Goal: Transaction & Acquisition: Download file/media

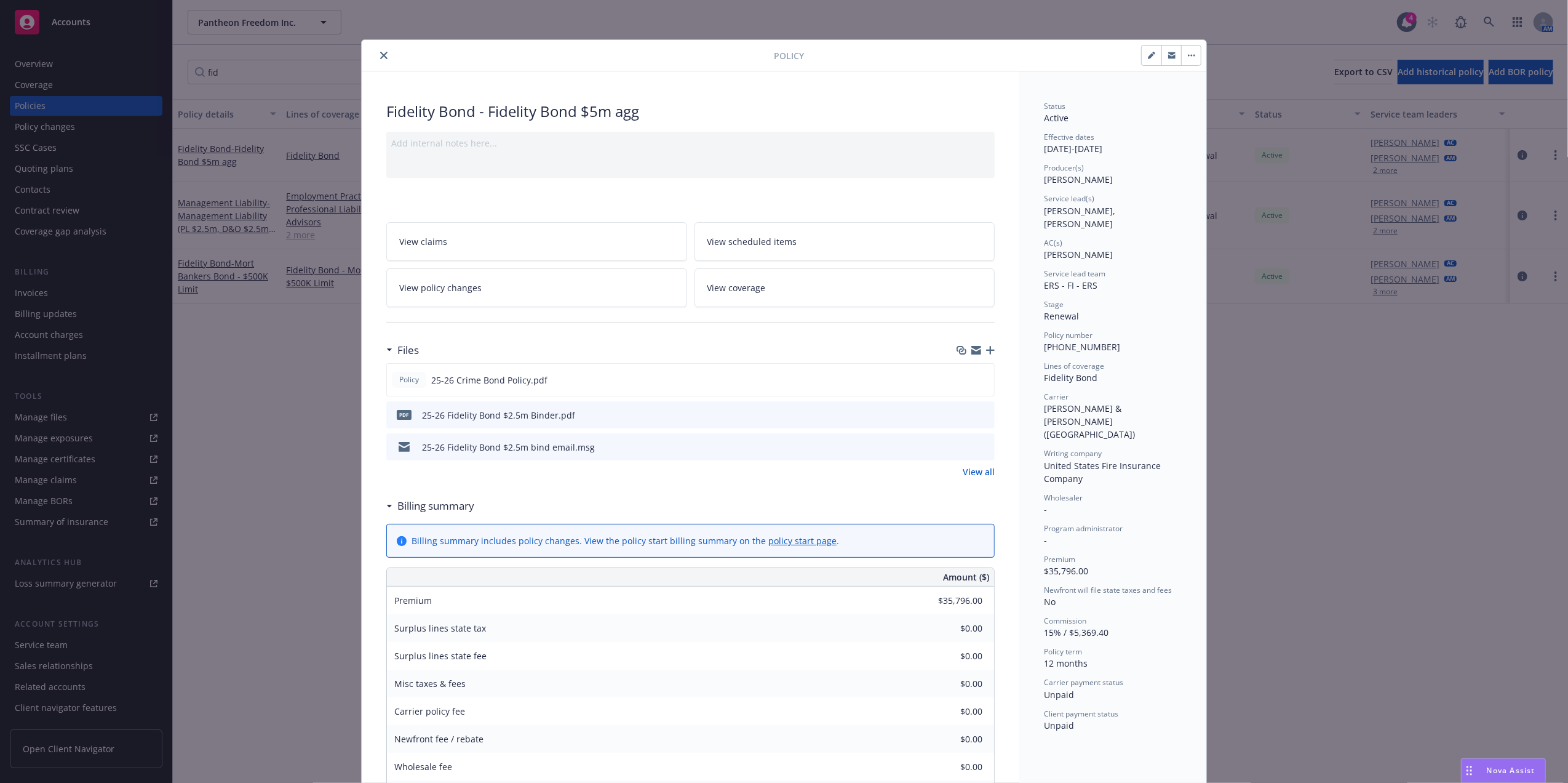
click at [380, 53] on icon "close" at bounding box center [383, 54] width 7 height 7
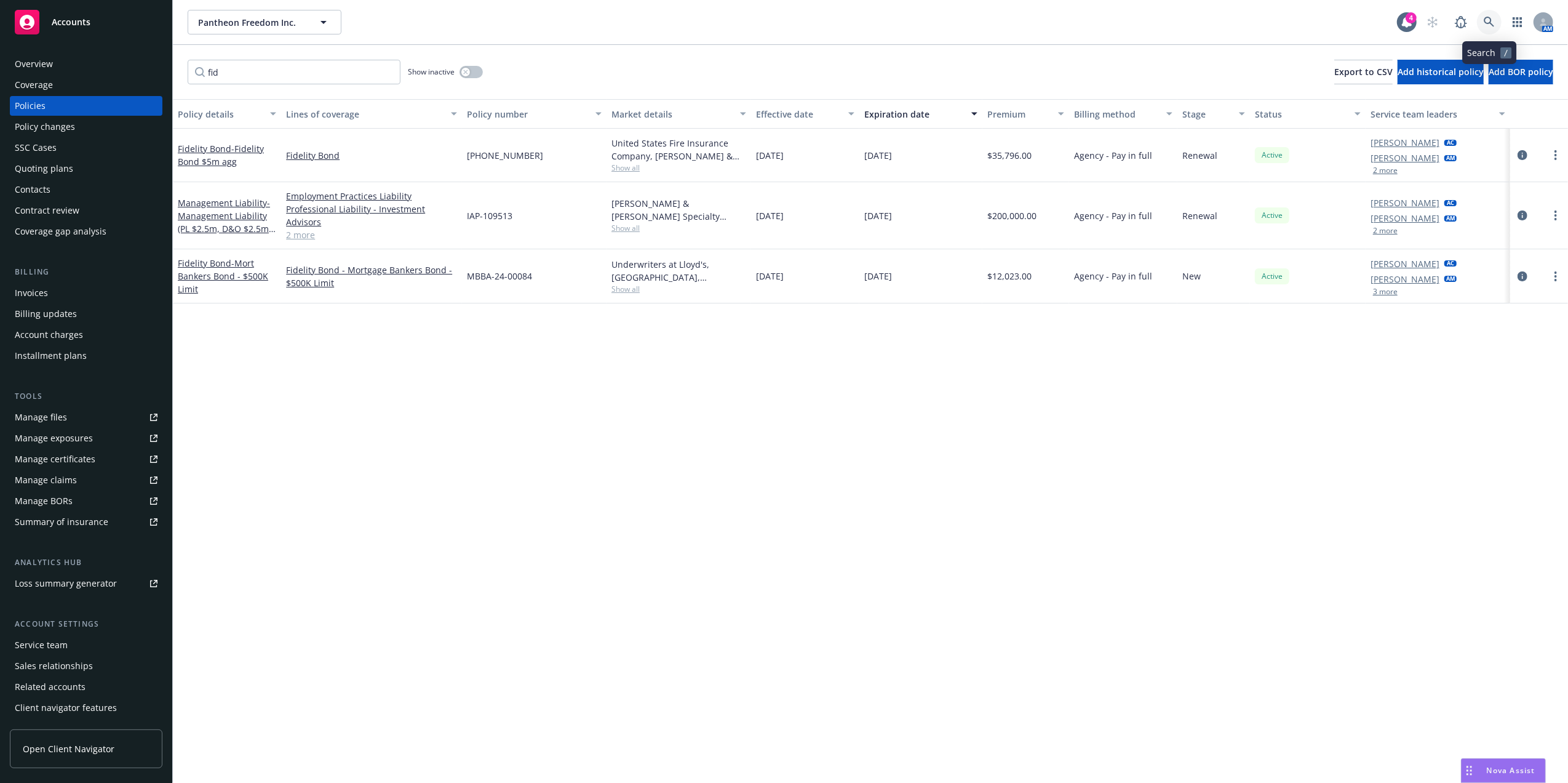
click at [1489, 15] on link at bounding box center [1489, 22] width 25 height 25
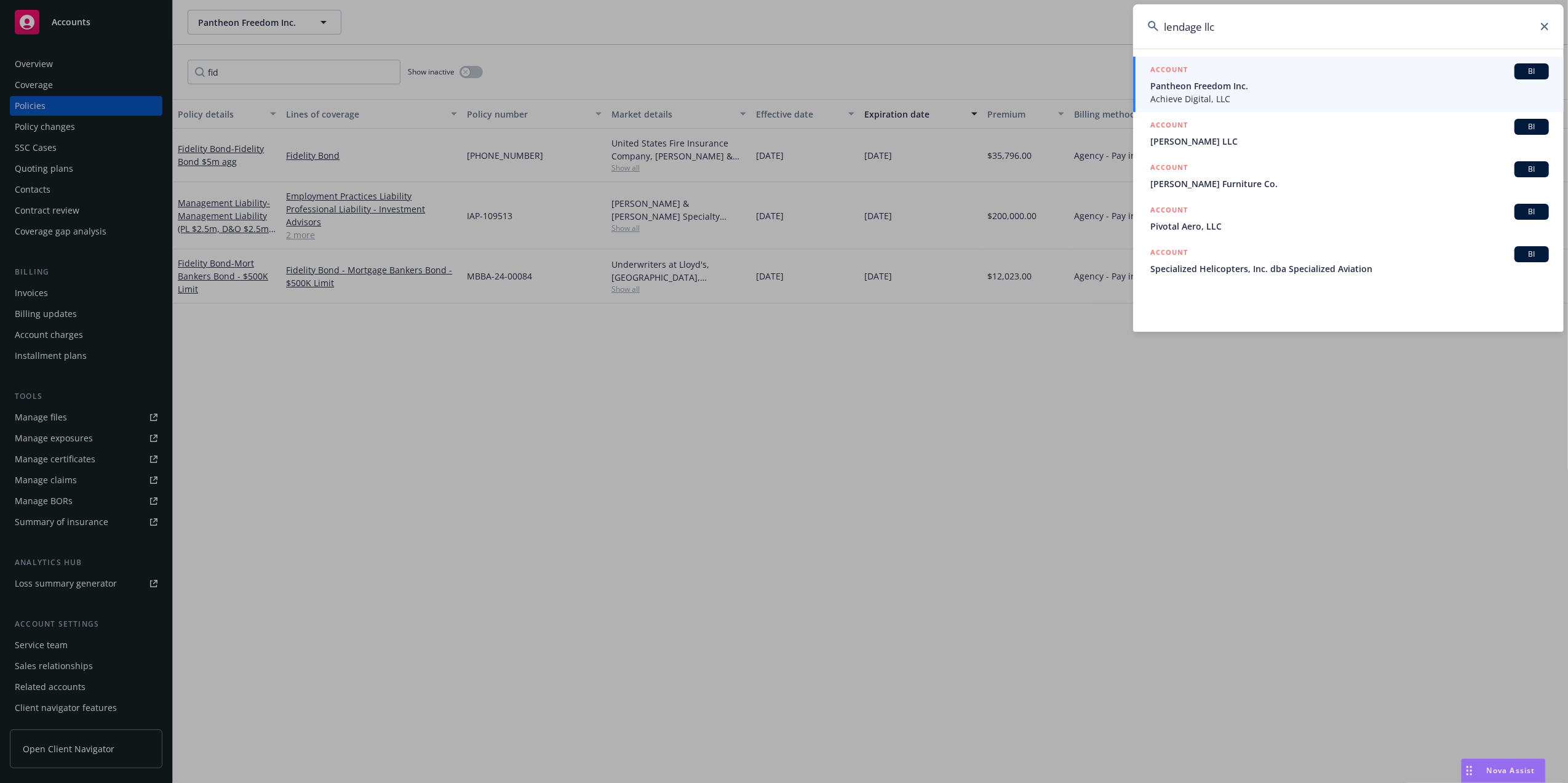
click at [1222, 26] on input "lendage llc" at bounding box center [1349, 26] width 431 height 44
click at [1221, 26] on input "lendage llc" at bounding box center [1349, 26] width 431 height 44
paste input "MBBA-24-00084"
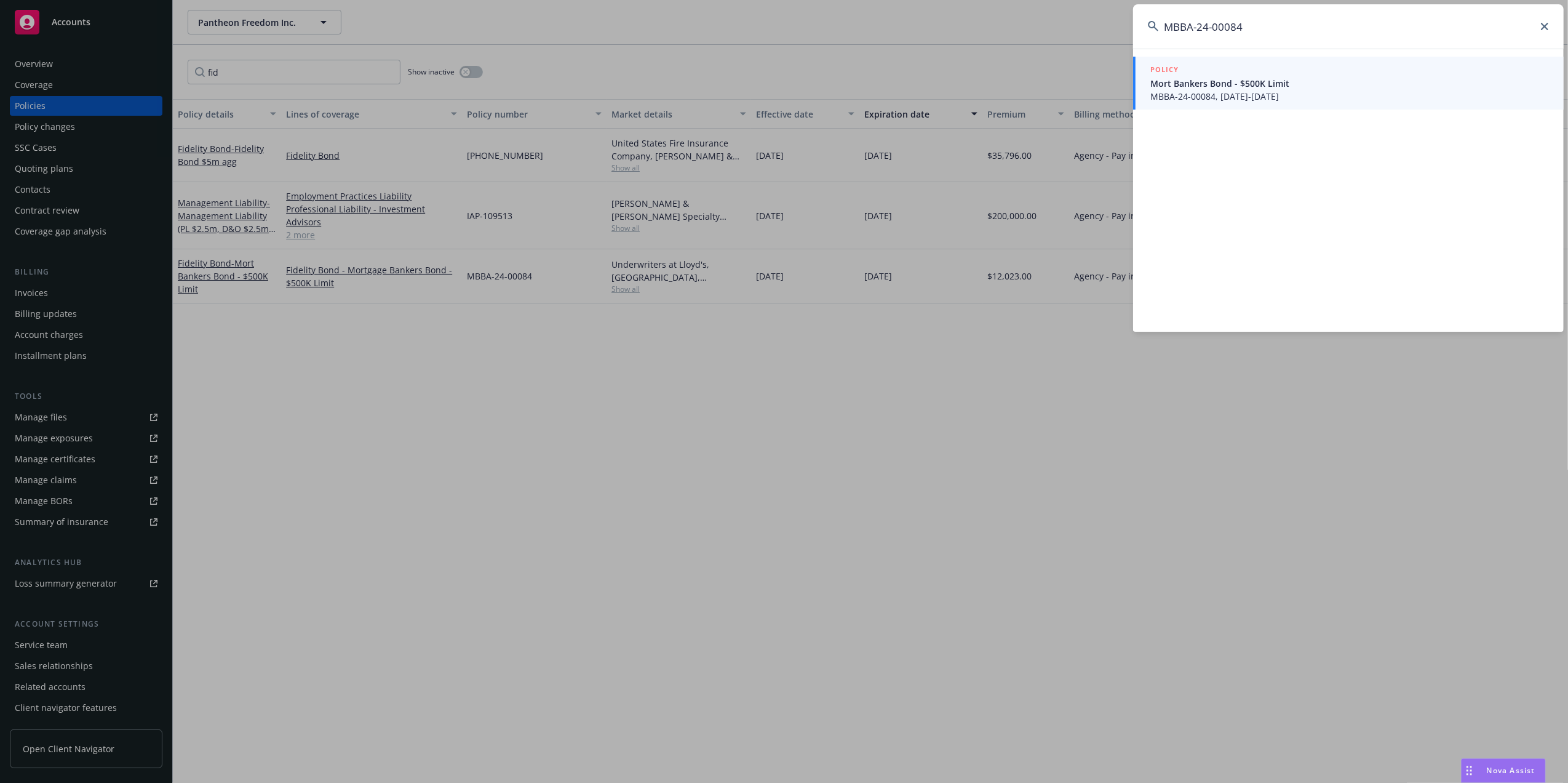
type input "MBBA-24-00084"
click at [1213, 84] on span "Mort Bankers Bond - $500K Limit" at bounding box center [1349, 83] width 398 height 13
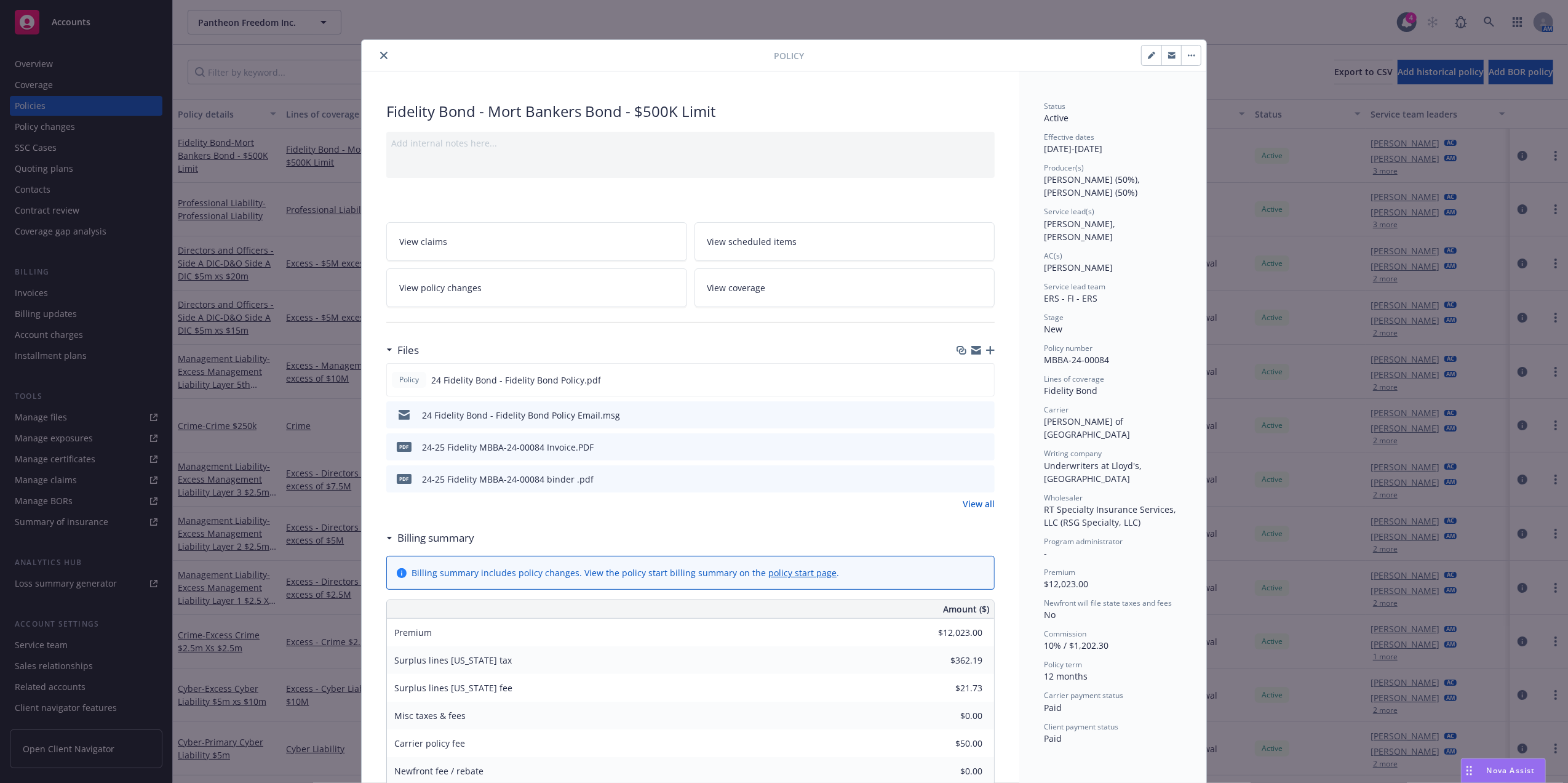
click at [380, 59] on icon "close" at bounding box center [383, 54] width 7 height 7
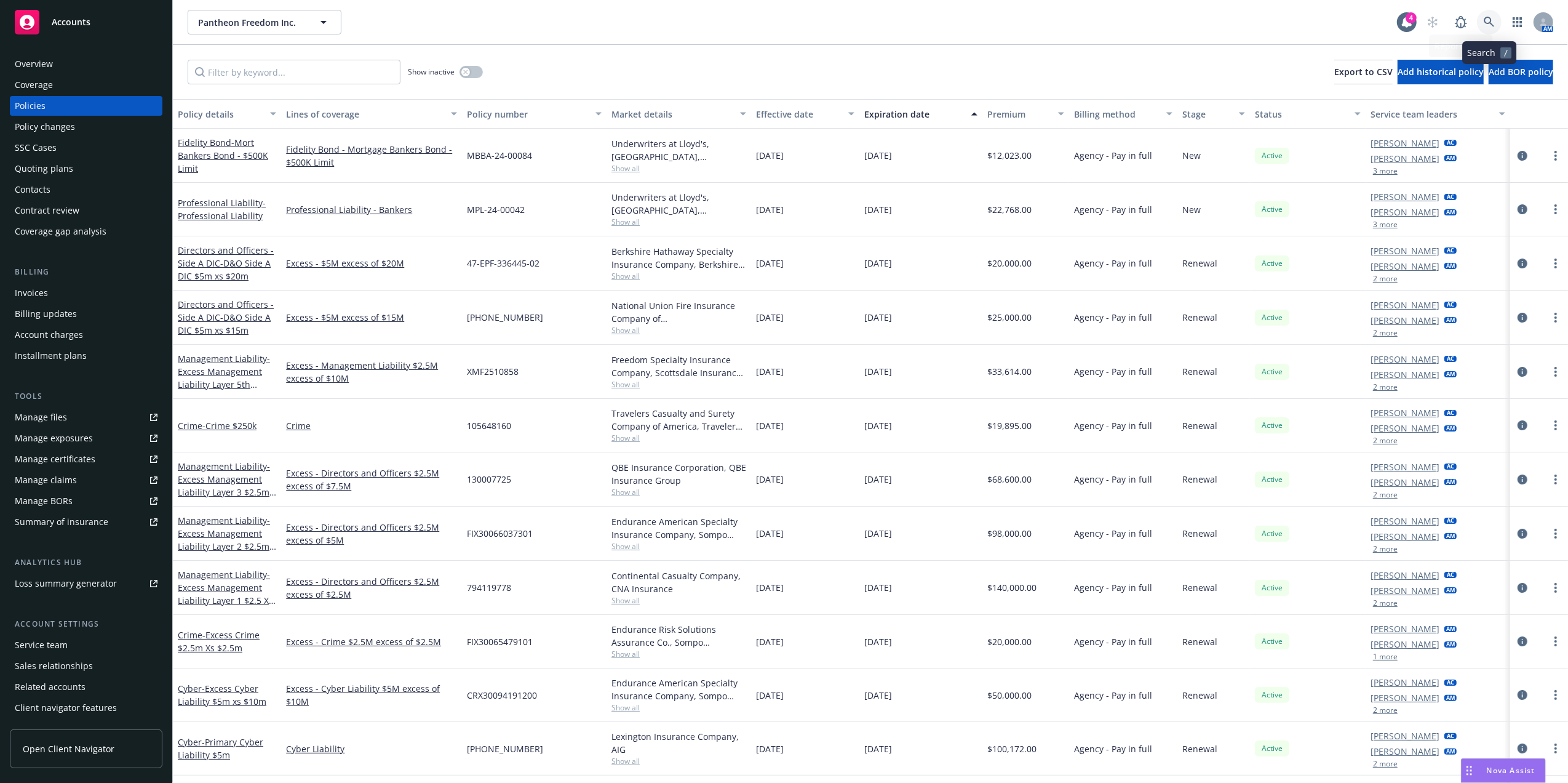
click at [1486, 21] on icon at bounding box center [1489, 22] width 11 height 11
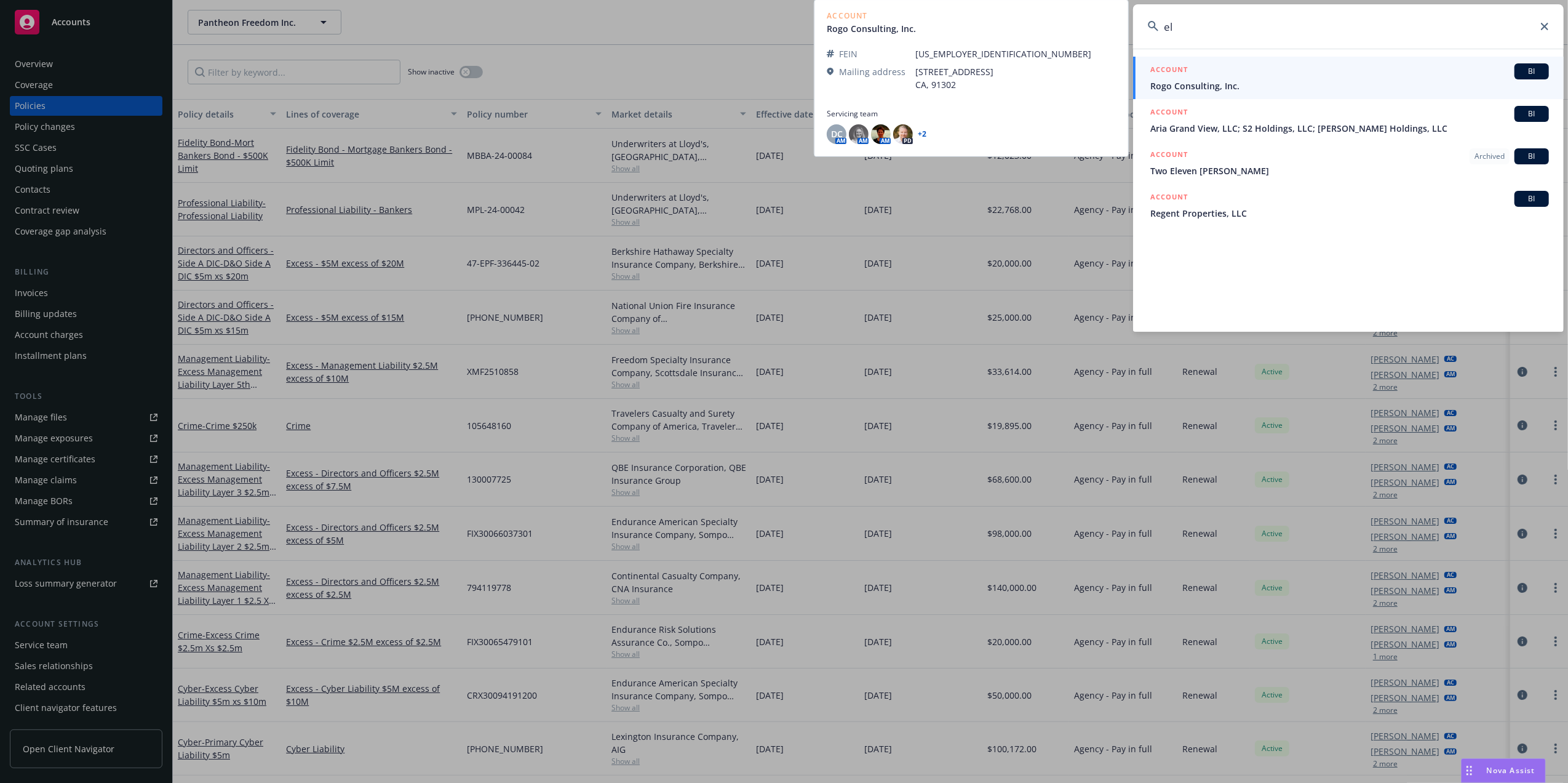
type input "e"
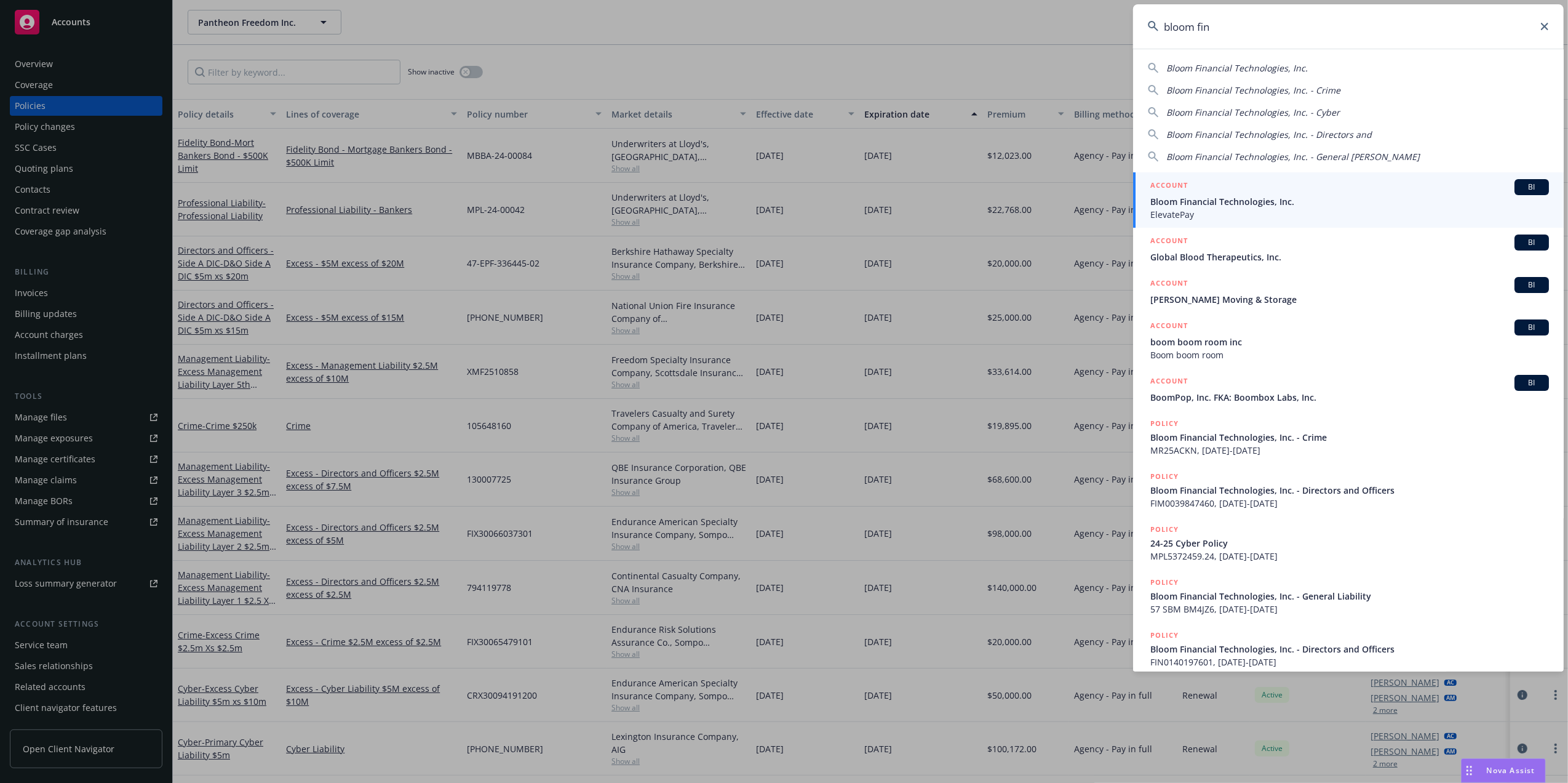
type input "bloom fin"
click at [1185, 193] on h5 "ACCOUNT" at bounding box center [1169, 186] width 38 height 15
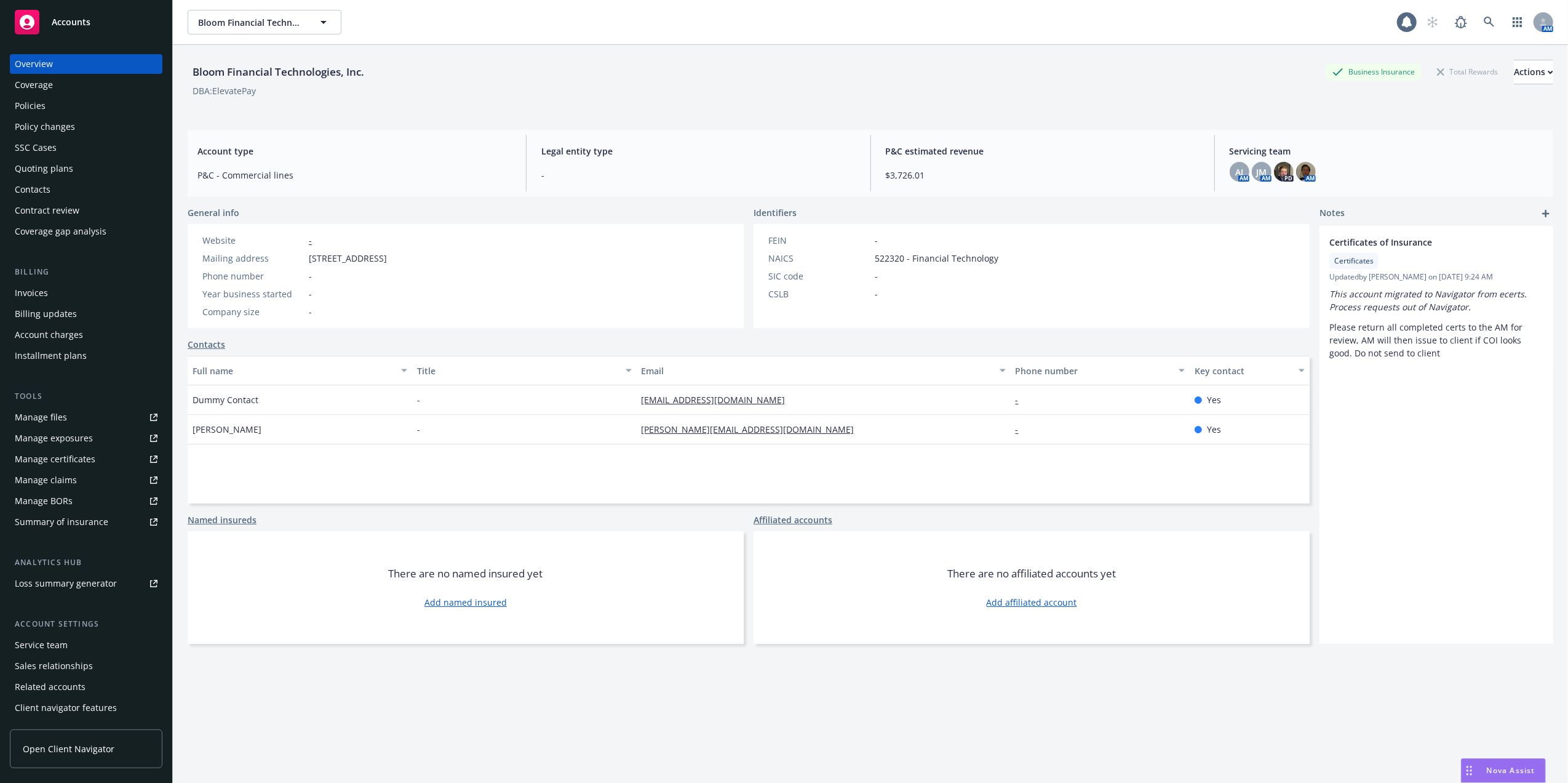
click at [74, 112] on div "Policies" at bounding box center [86, 106] width 142 height 20
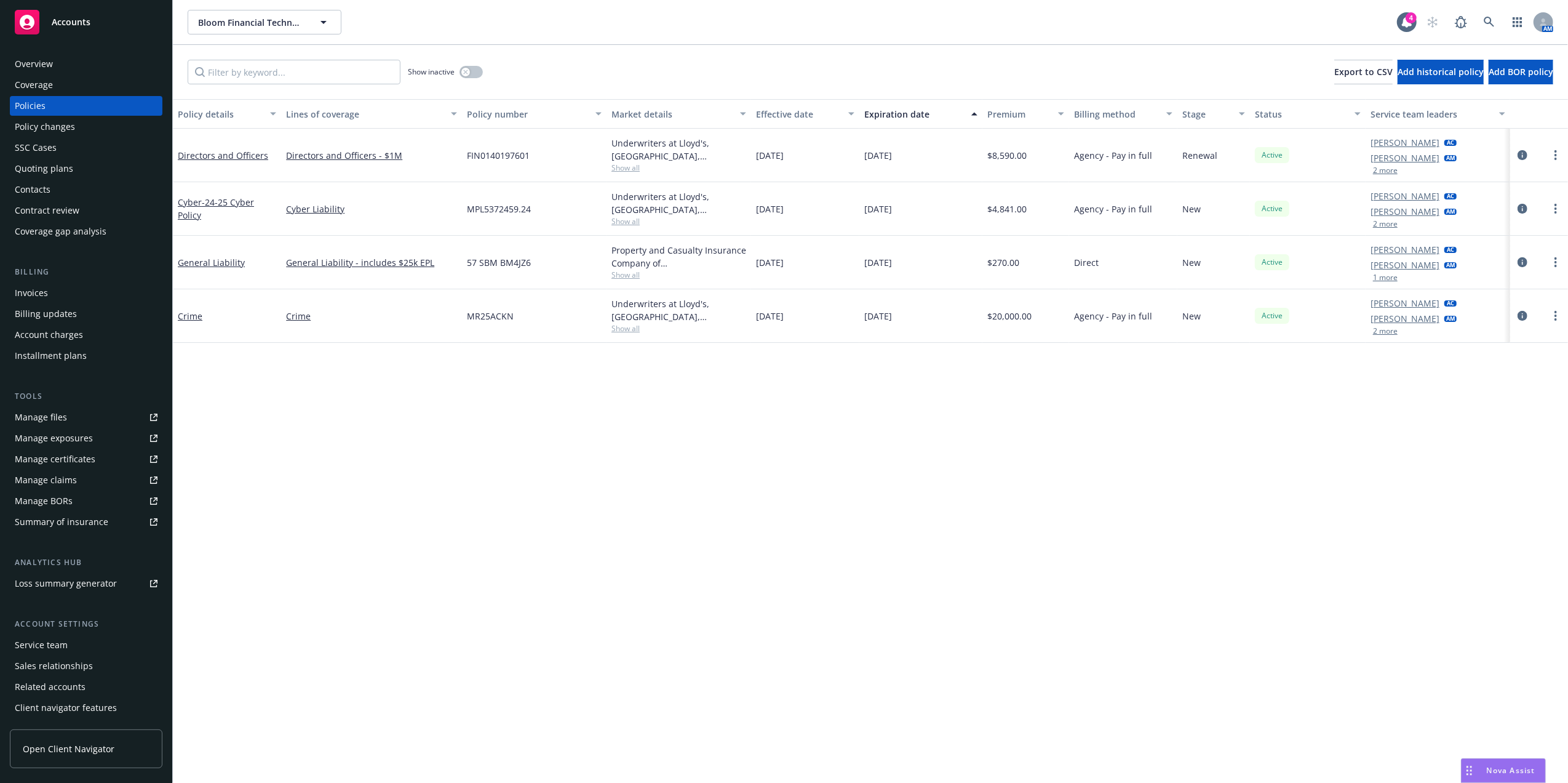
click at [69, 166] on div "Quoting plans" at bounding box center [43, 169] width 58 height 20
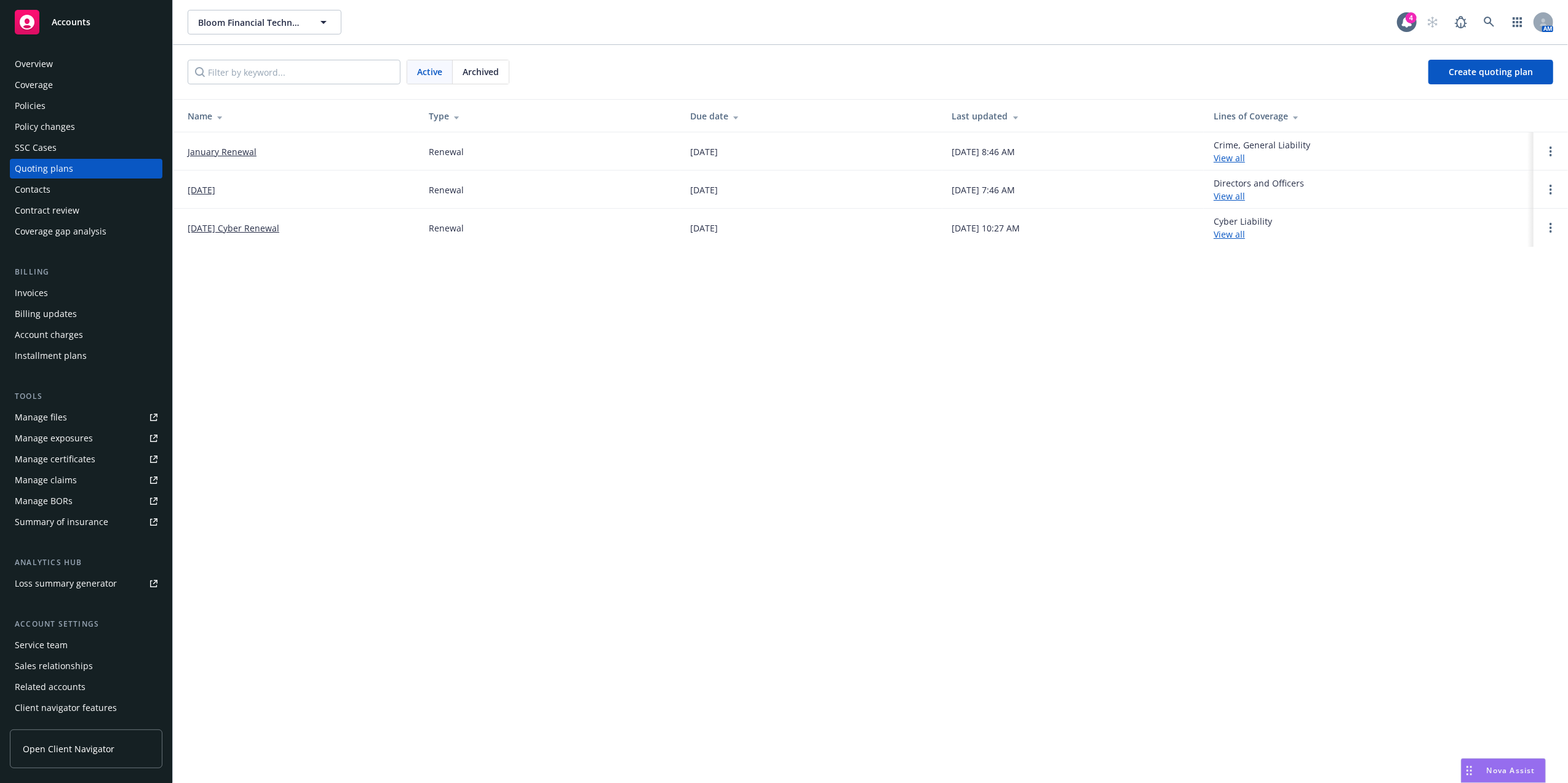
click at [217, 151] on link "January Renewal" at bounding box center [222, 151] width 69 height 13
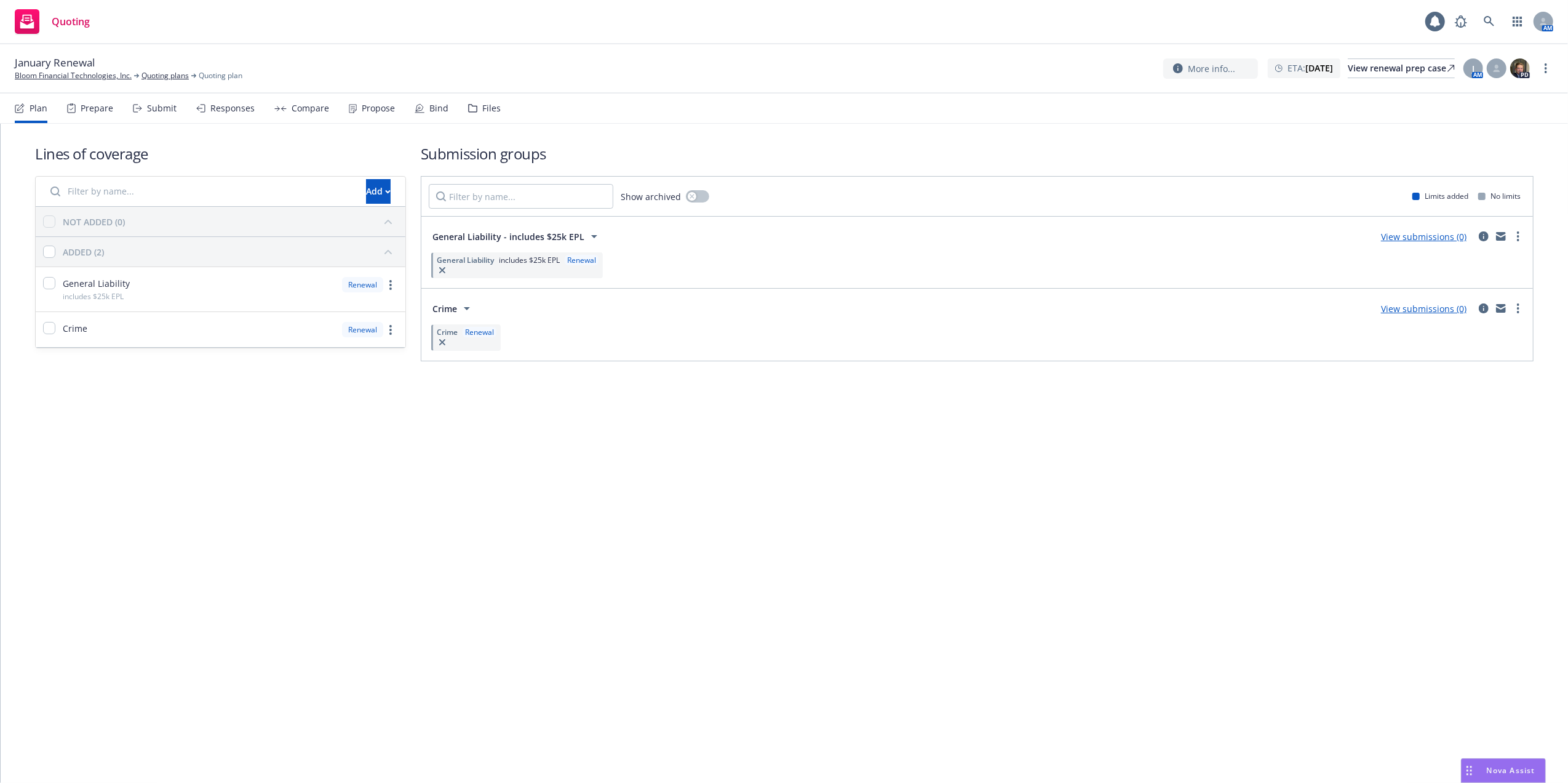
click at [482, 109] on div "Files" at bounding box center [491, 109] width 19 height 10
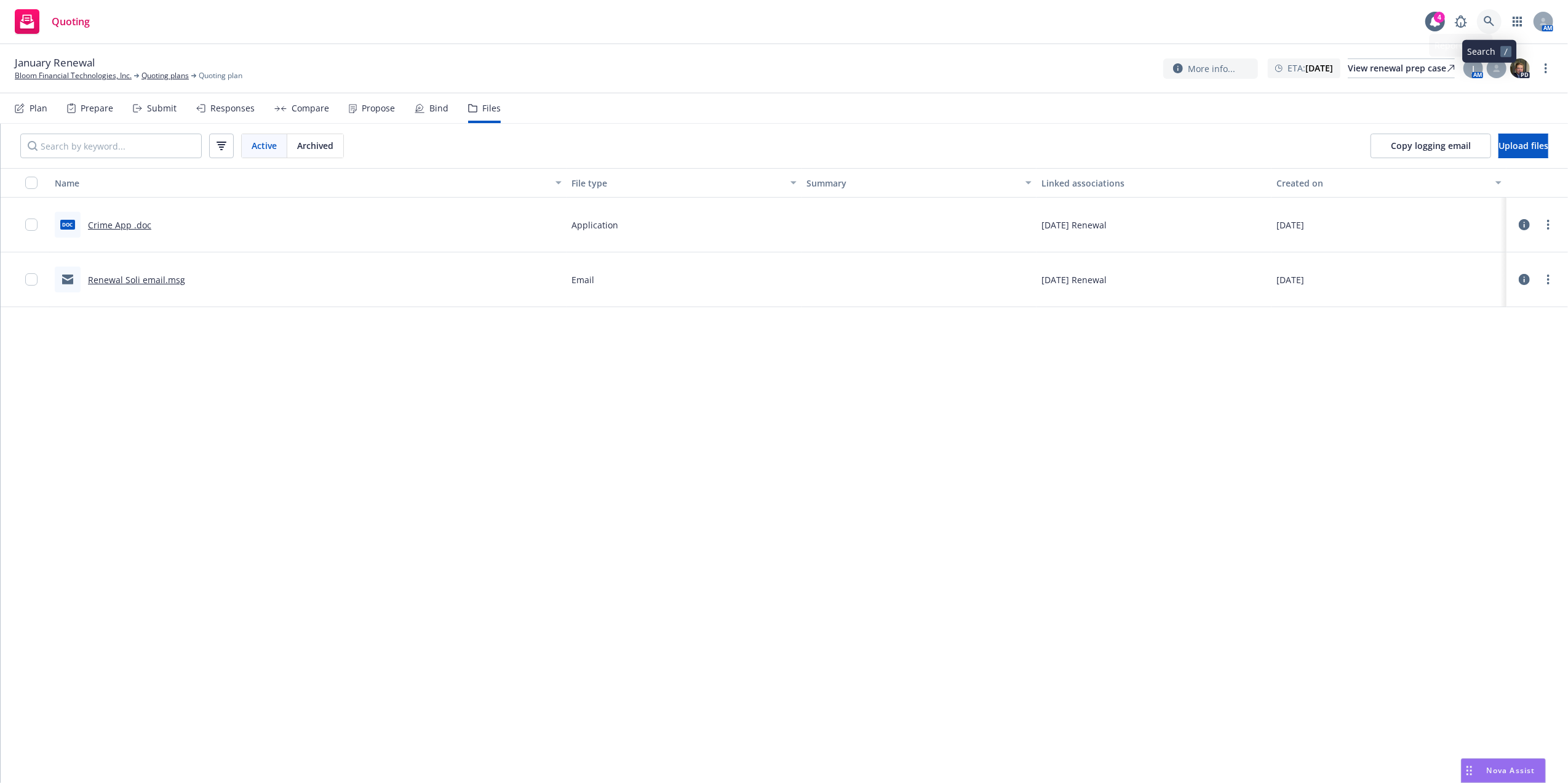
click at [1492, 26] on icon at bounding box center [1489, 21] width 11 height 11
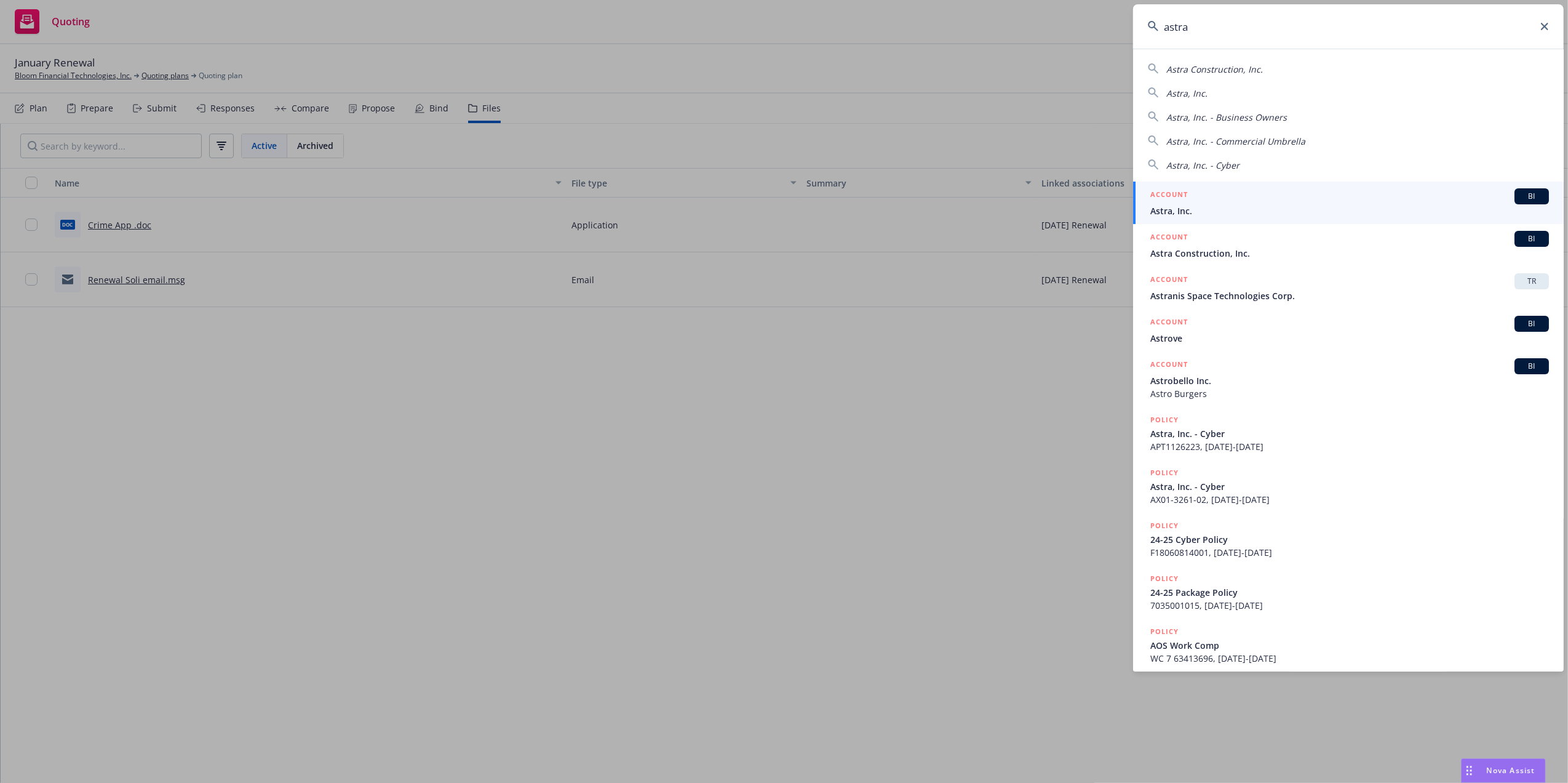
type input "astra"
click at [1280, 205] on span "Astra, Inc." at bounding box center [1349, 211] width 398 height 13
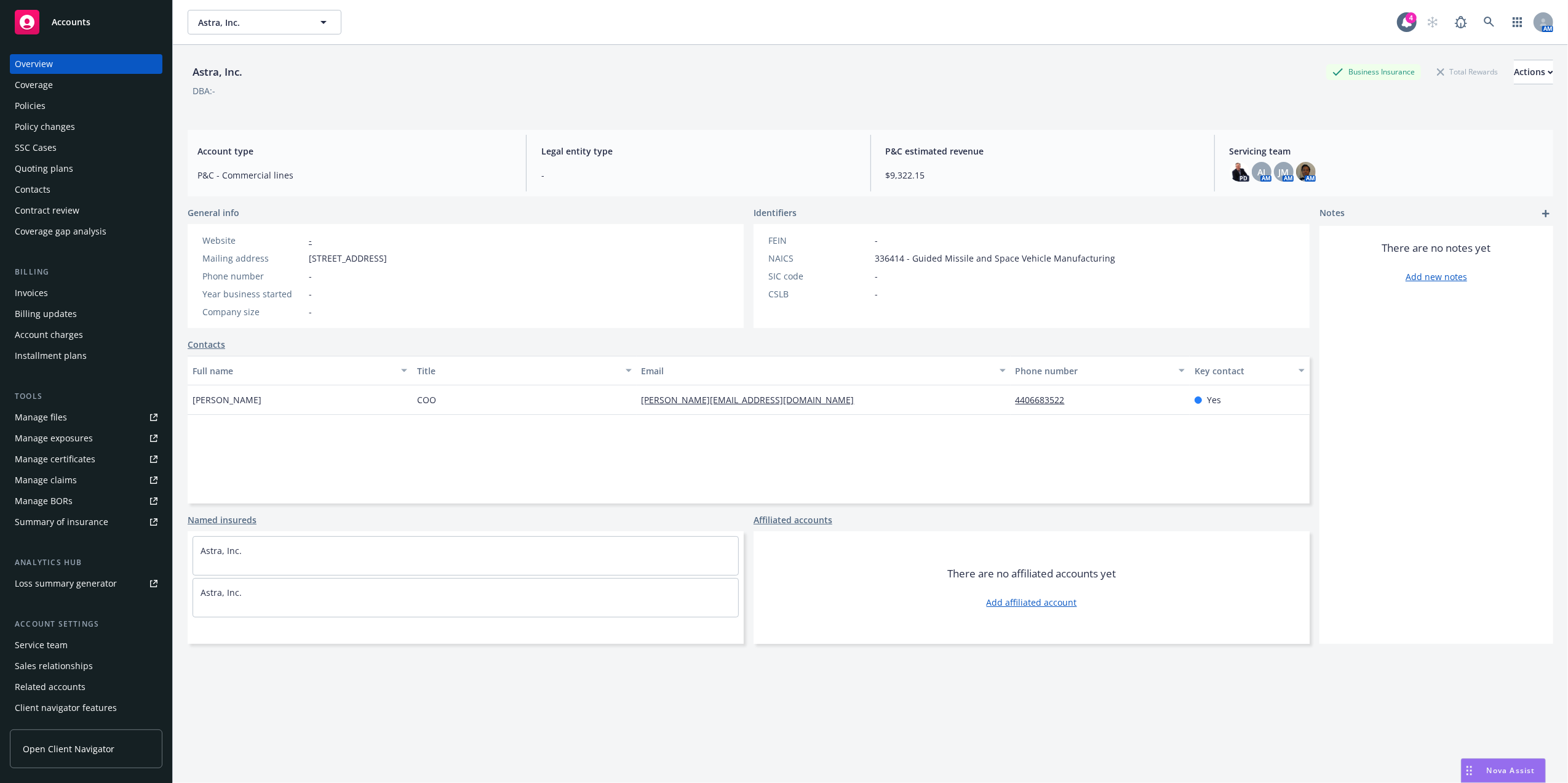
click at [54, 168] on div "Quoting plans" at bounding box center [43, 169] width 58 height 20
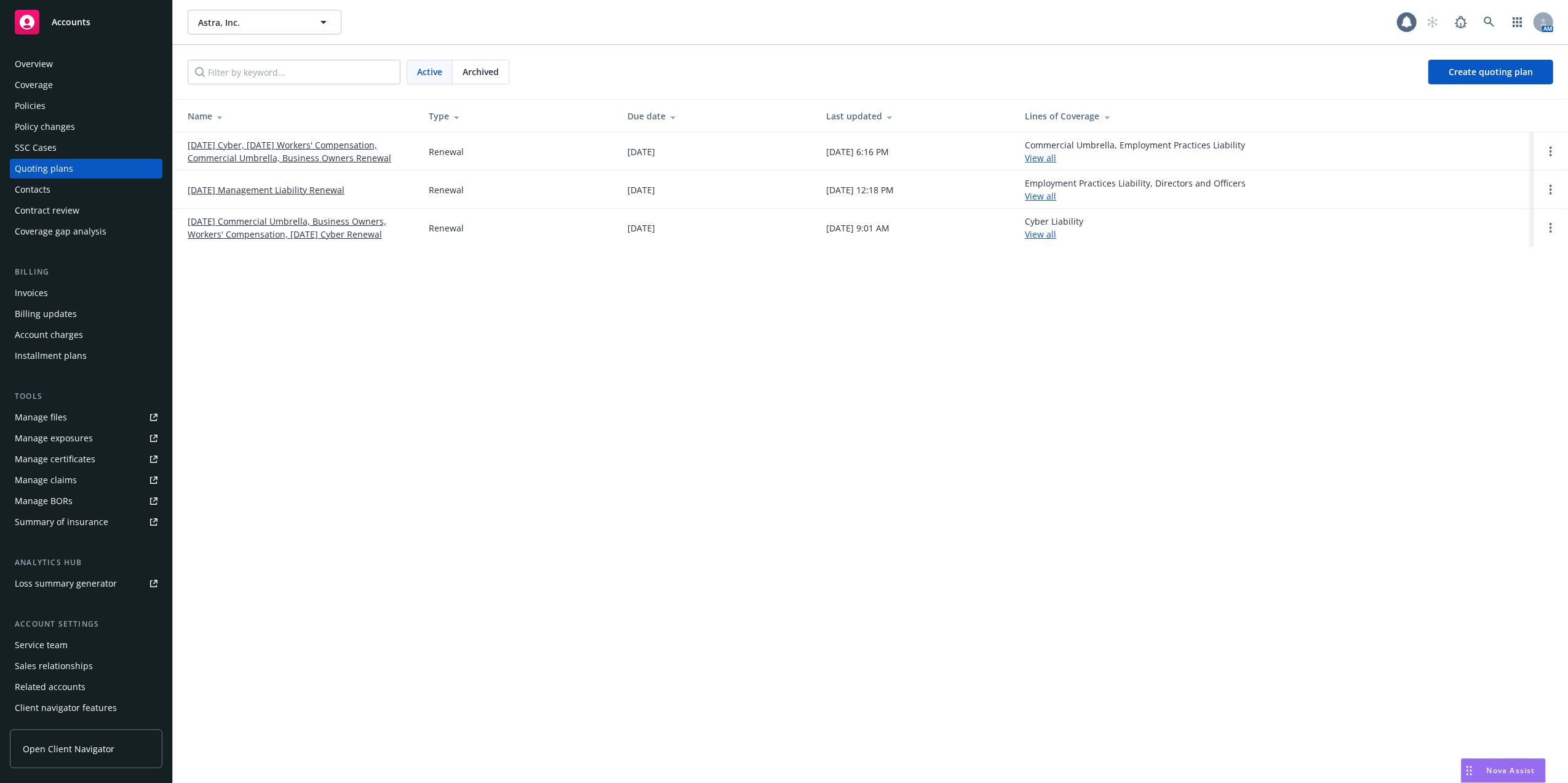
click at [214, 148] on link "09/30/25 Cyber, 09/20/25 Workers' Compensation, Commercial Umbrella, Business O…" at bounding box center [298, 151] width 221 height 26
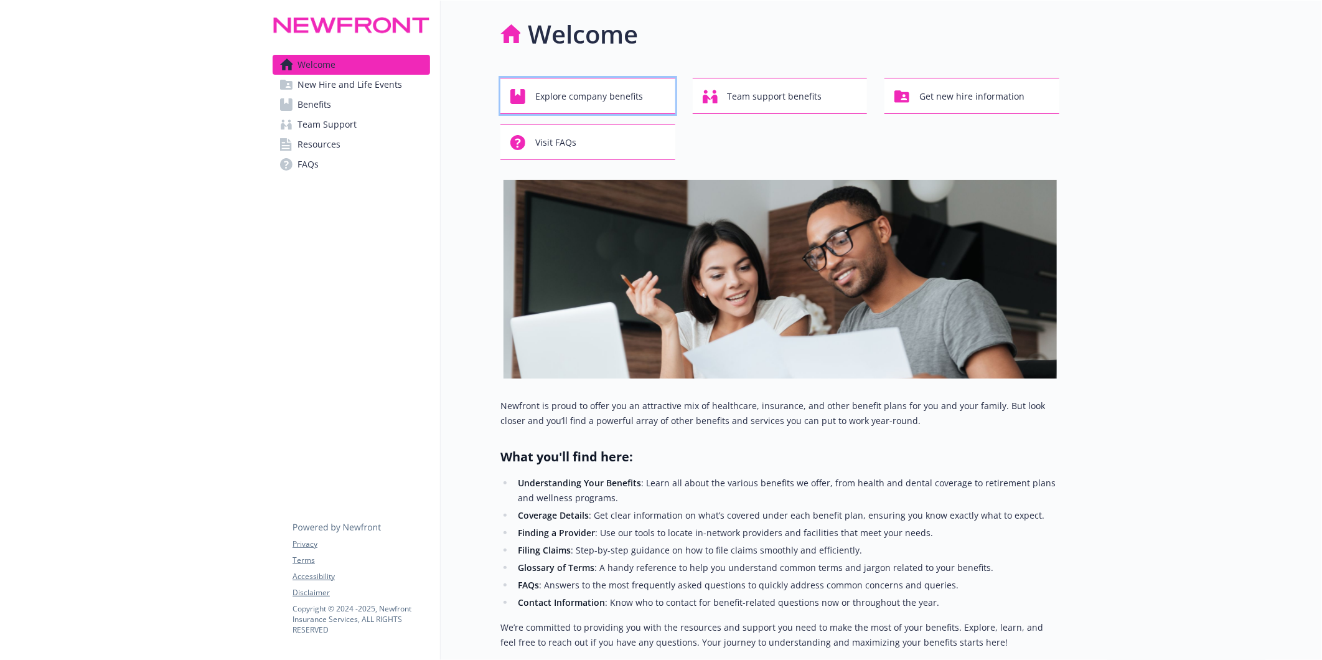
click at [558, 100] on span "Explore company benefits" at bounding box center [589, 97] width 108 height 24
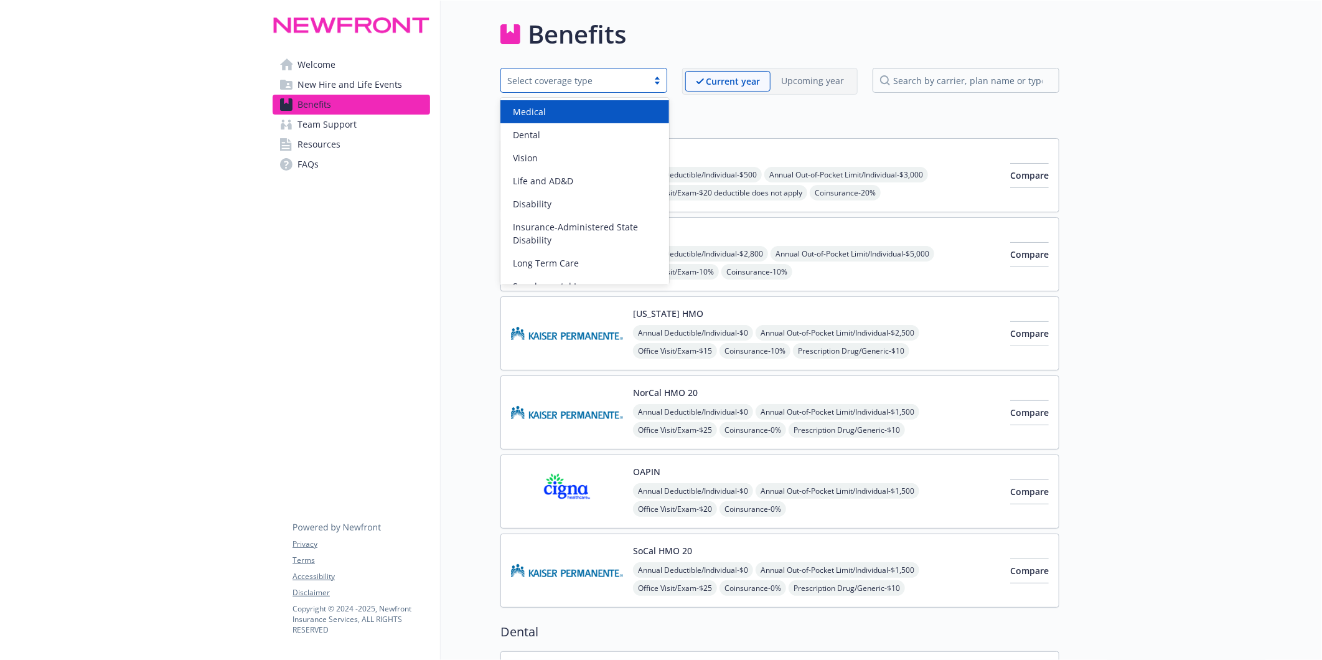
click at [583, 78] on div "Select coverage type" at bounding box center [574, 80] width 134 height 13
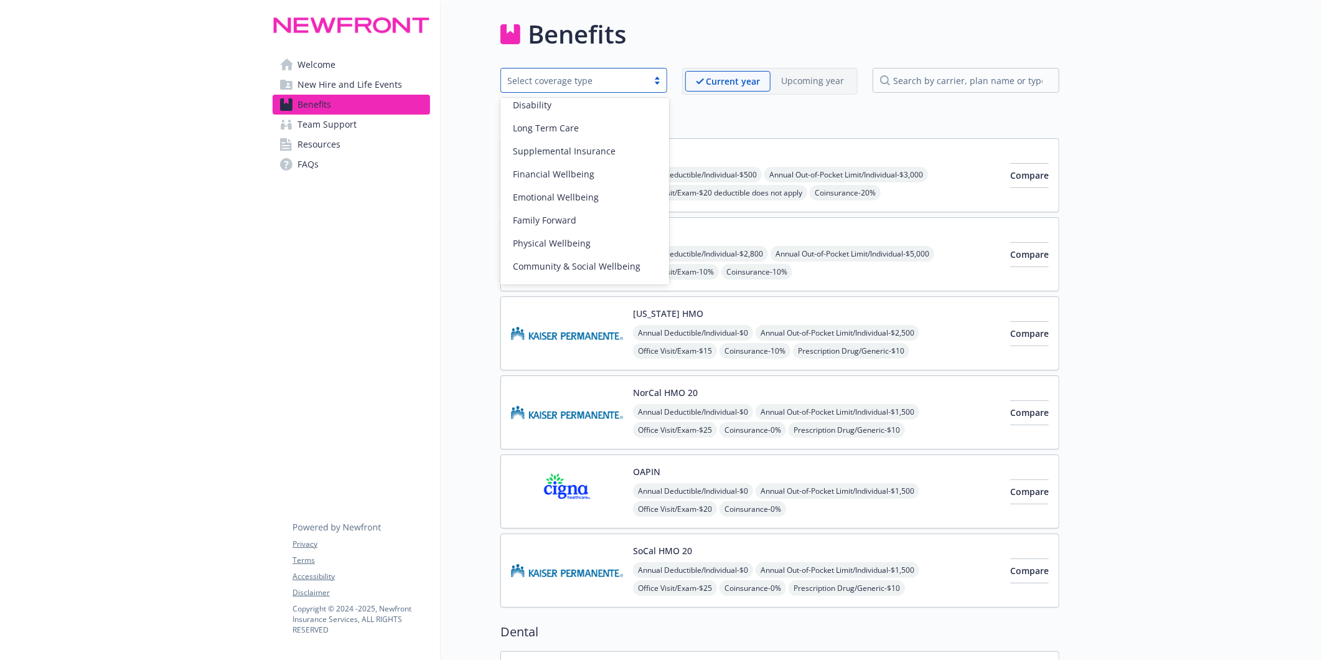
scroll to position [153, 0]
click at [575, 159] on span "Financial Wellbeing" at bounding box center [554, 155] width 82 height 13
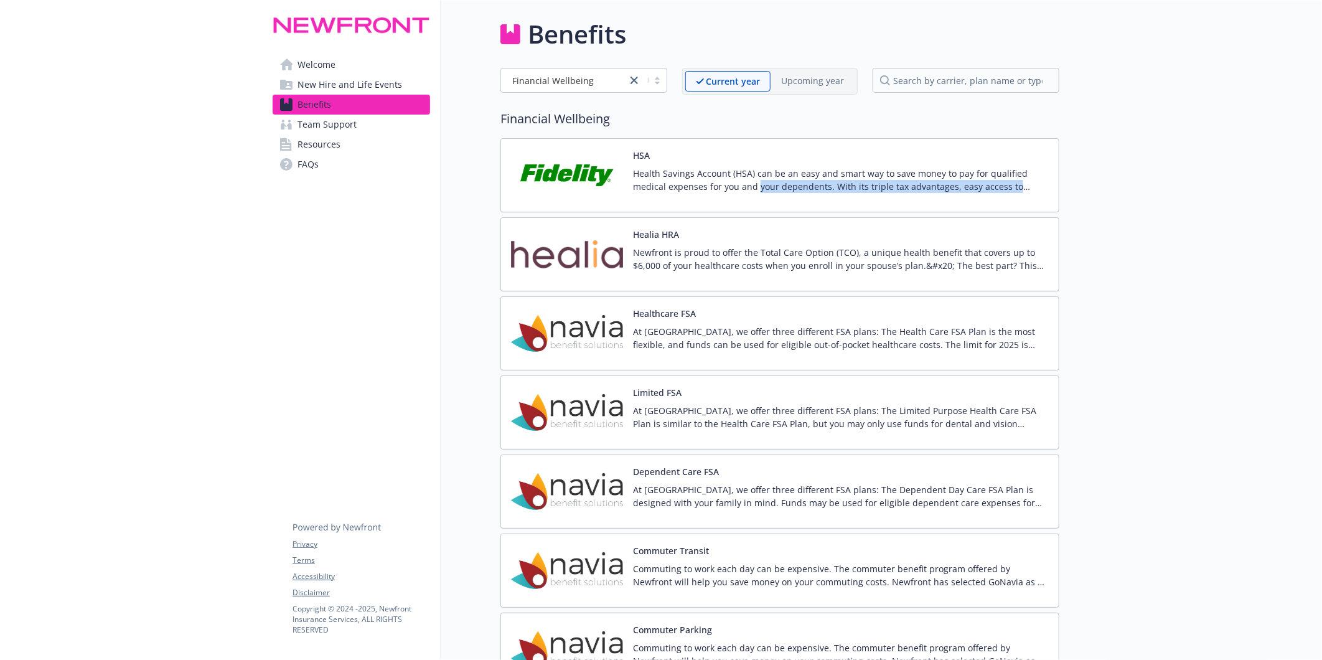
drag, startPoint x: 758, startPoint y: 189, endPoint x: 987, endPoint y: 196, distance: 229.2
click at [987, 196] on div "Health Savings Account (HSA) can be an easy and smart way to save money to pay …" at bounding box center [841, 184] width 416 height 35
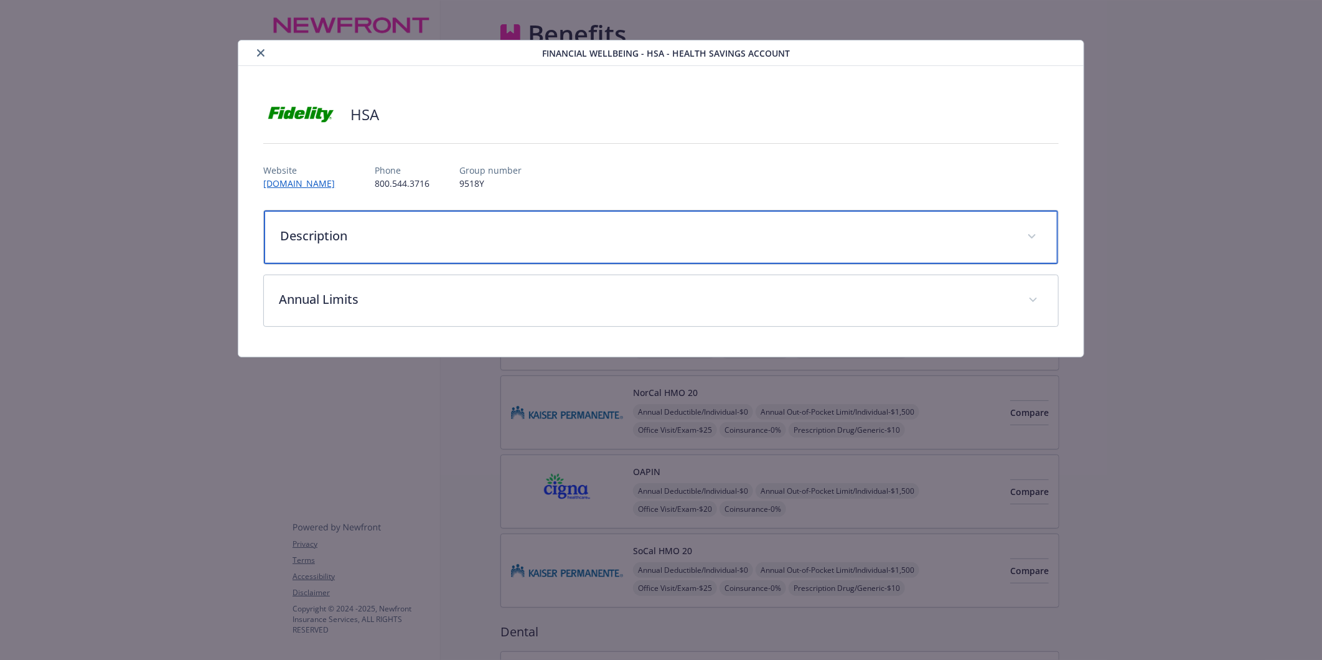
click at [414, 242] on p "Description" at bounding box center [646, 236] width 732 height 19
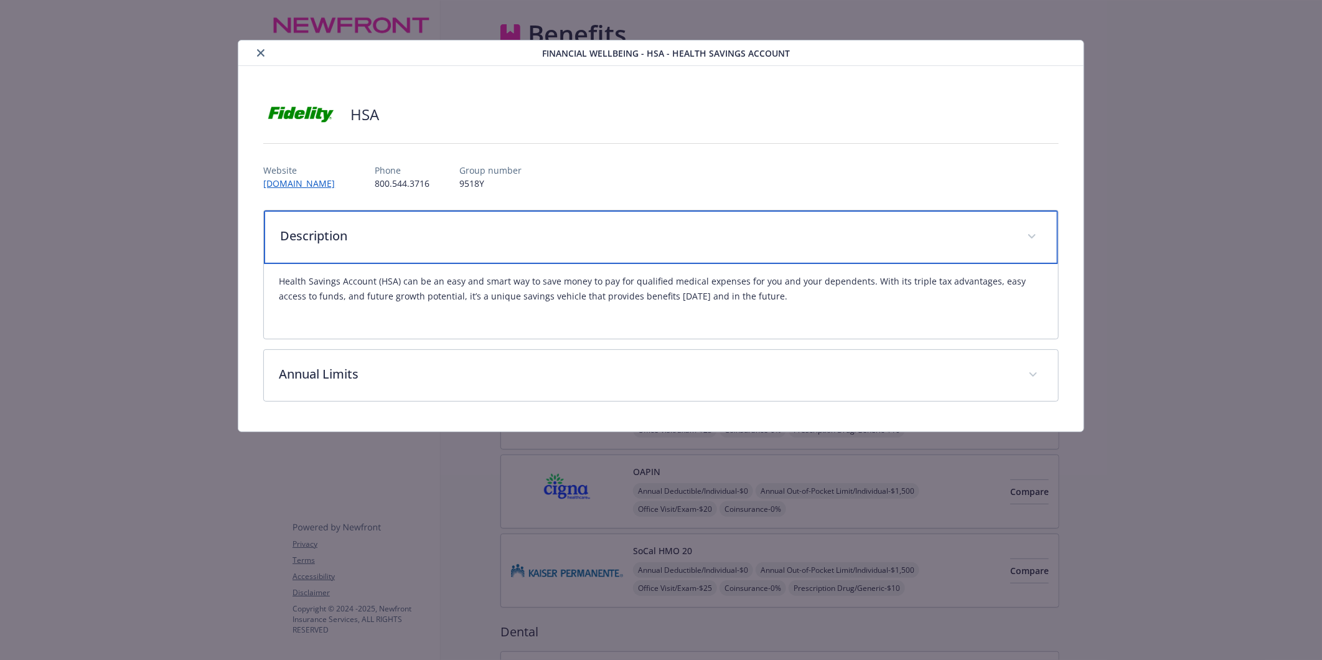
click at [414, 242] on p "Description" at bounding box center [646, 236] width 732 height 19
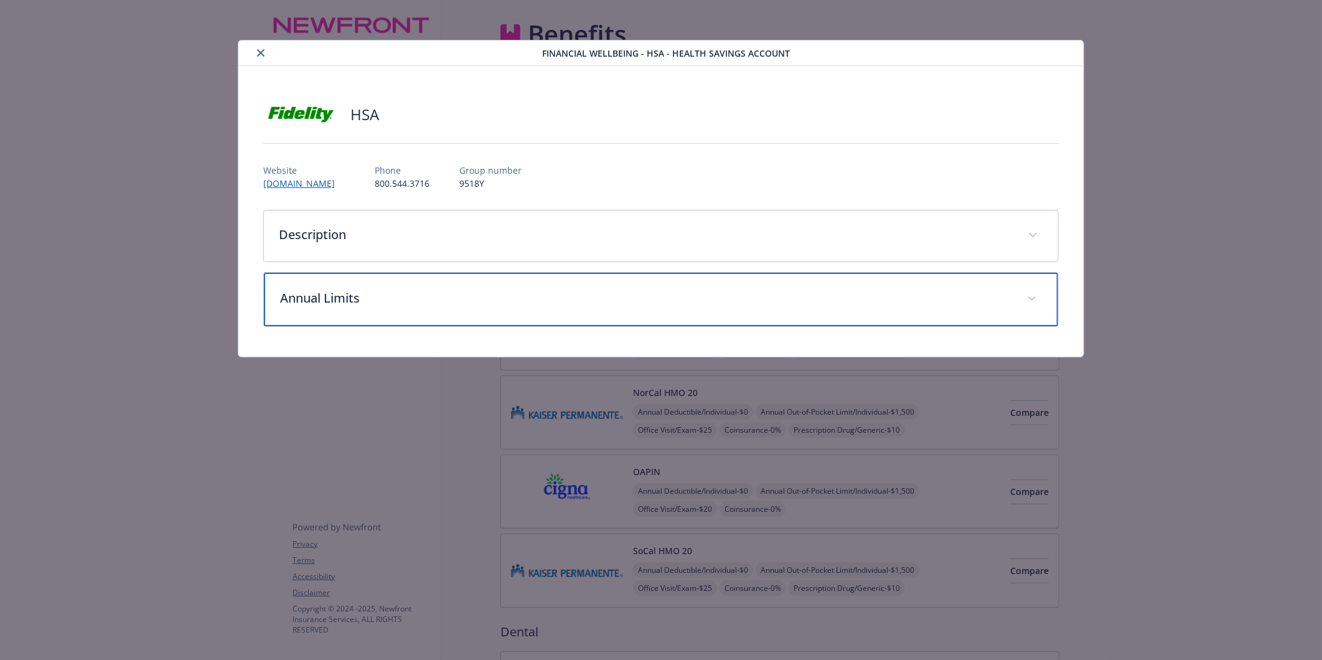
click at [382, 301] on p "Annual Limits" at bounding box center [646, 298] width 732 height 19
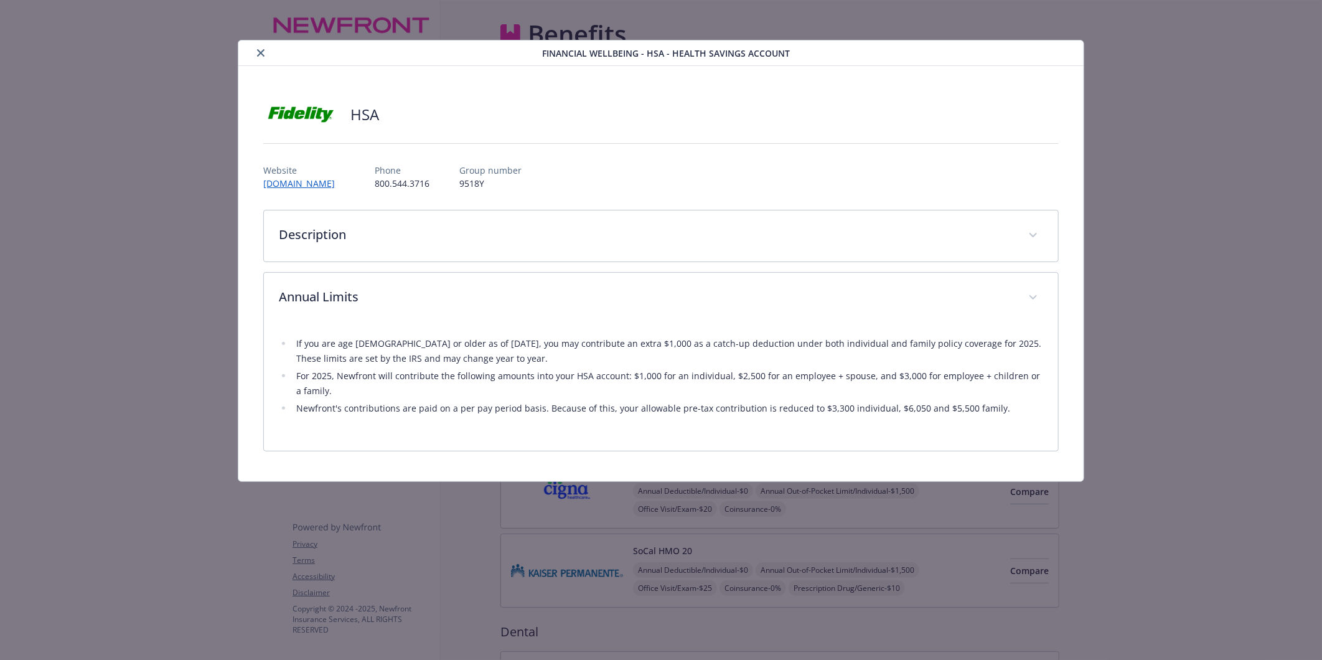
click at [256, 50] on button "close" at bounding box center [260, 52] width 15 height 15
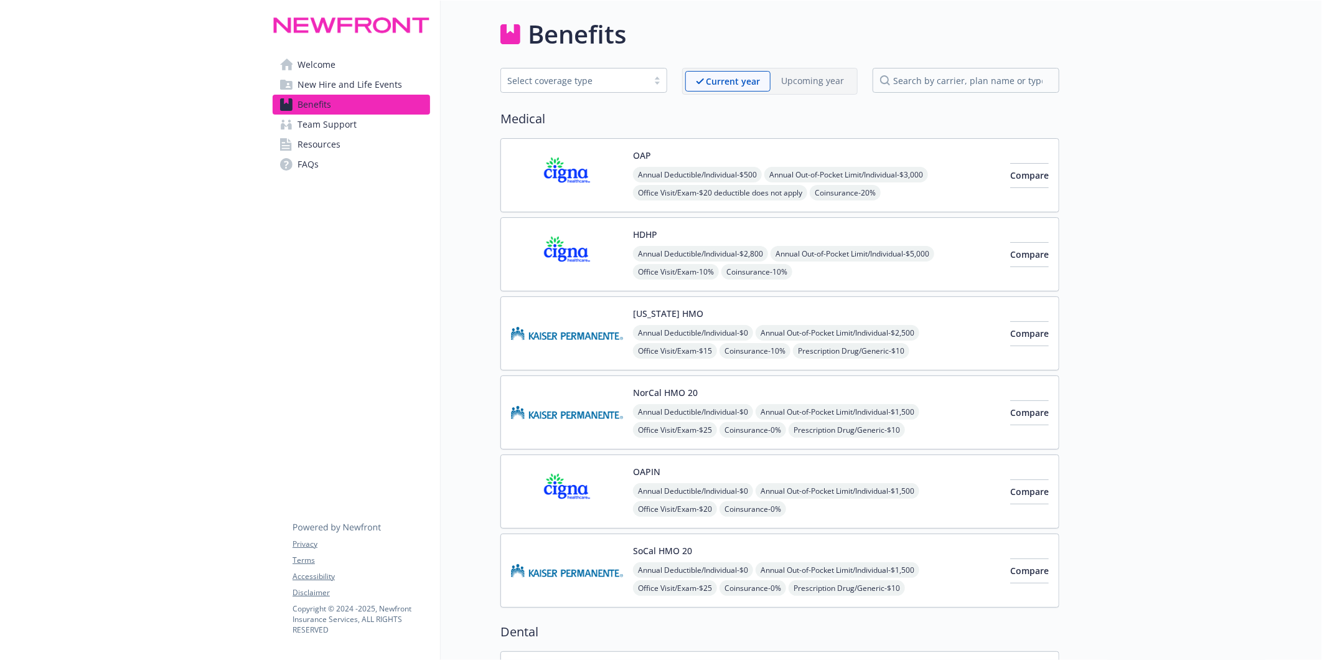
click at [321, 59] on span "Welcome" at bounding box center [317, 65] width 38 height 20
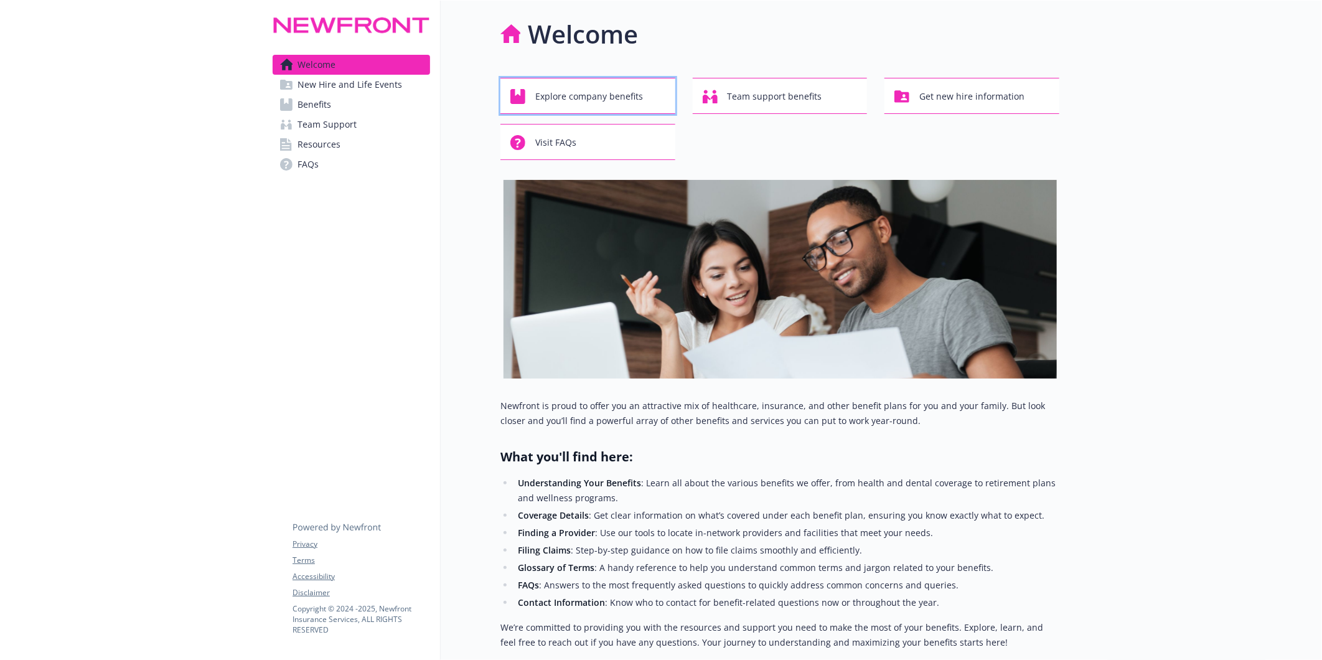
click at [620, 92] on span "Explore company benefits" at bounding box center [589, 97] width 108 height 24
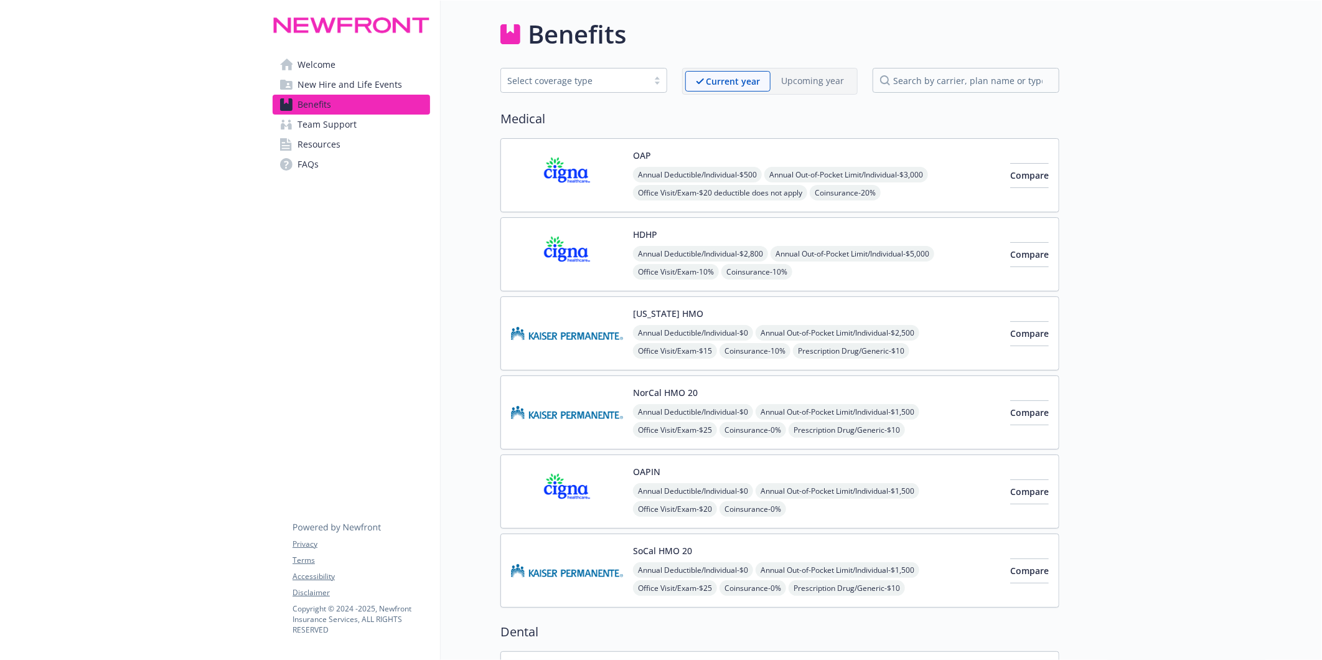
click at [324, 60] on span "Welcome" at bounding box center [317, 65] width 38 height 20
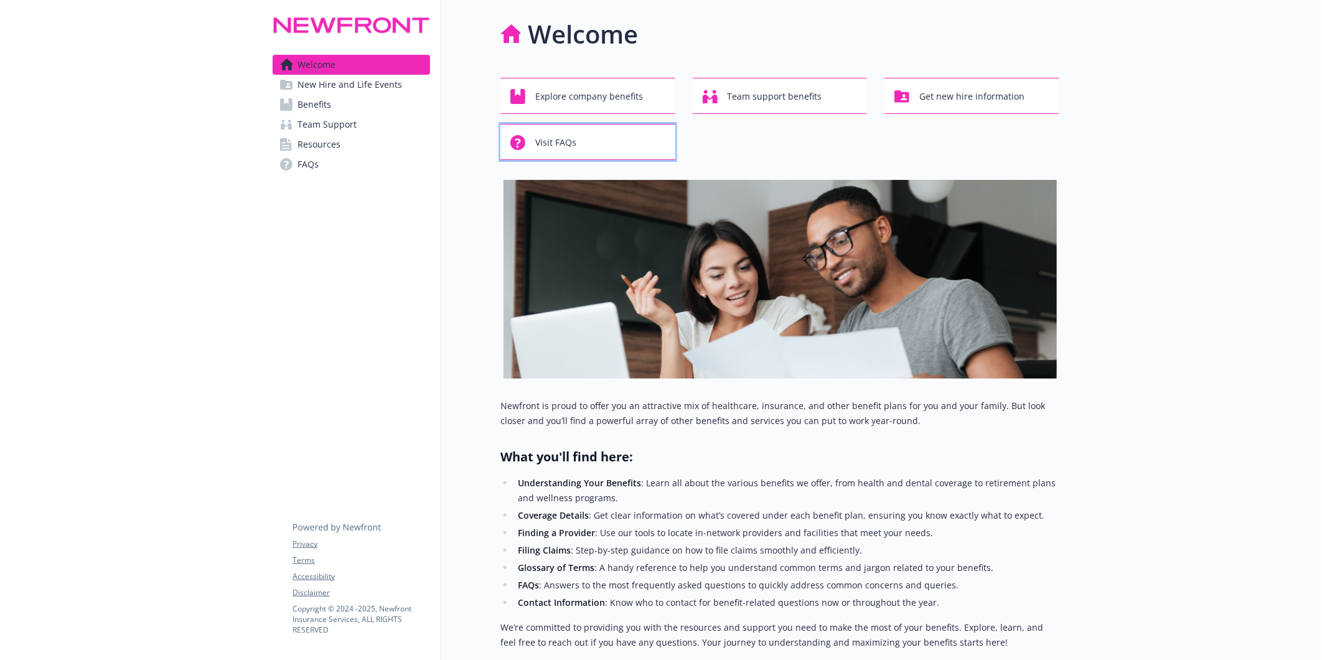
click at [595, 132] on div "Visit FAQs" at bounding box center [590, 143] width 159 height 24
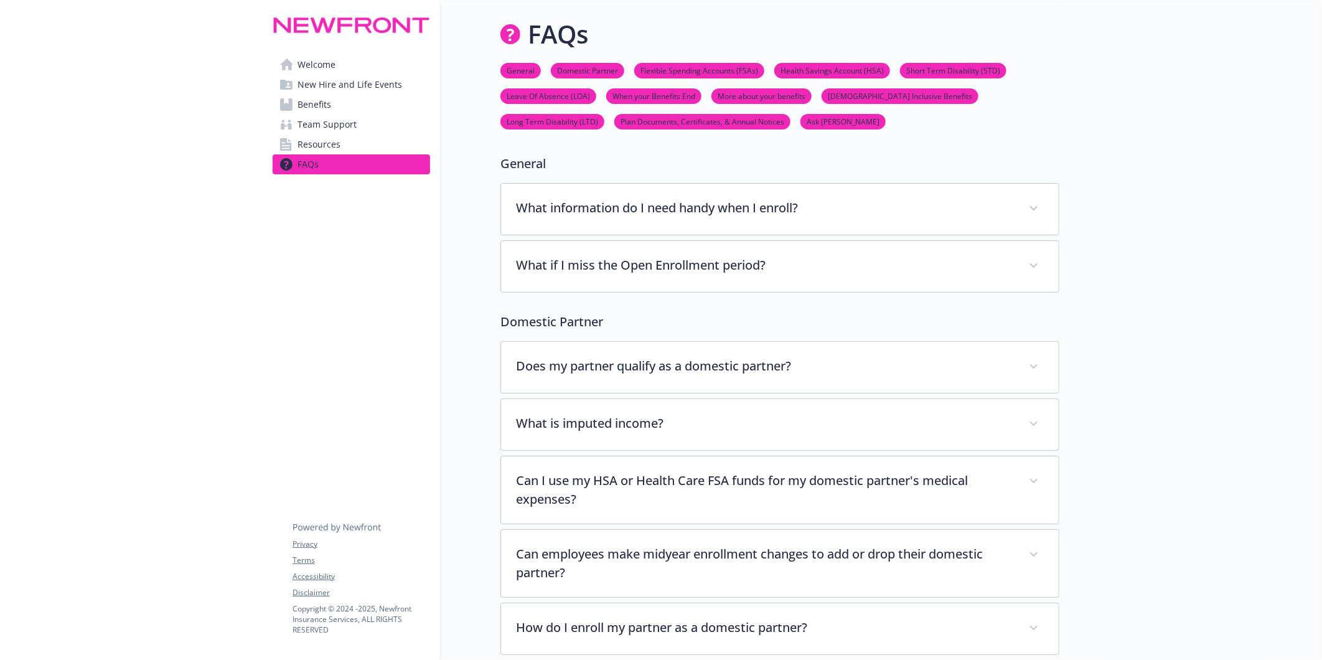
click at [801, 122] on link "Ask Benji" at bounding box center [843, 121] width 85 height 12
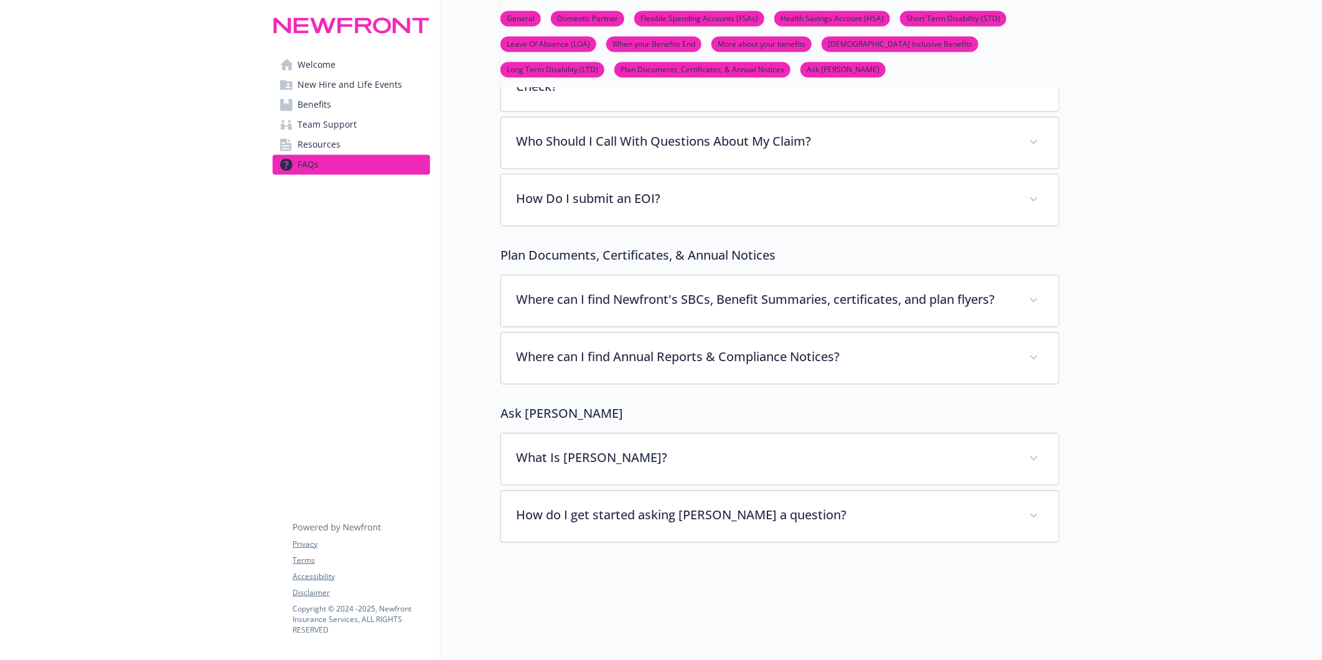
scroll to position [4642, 10]
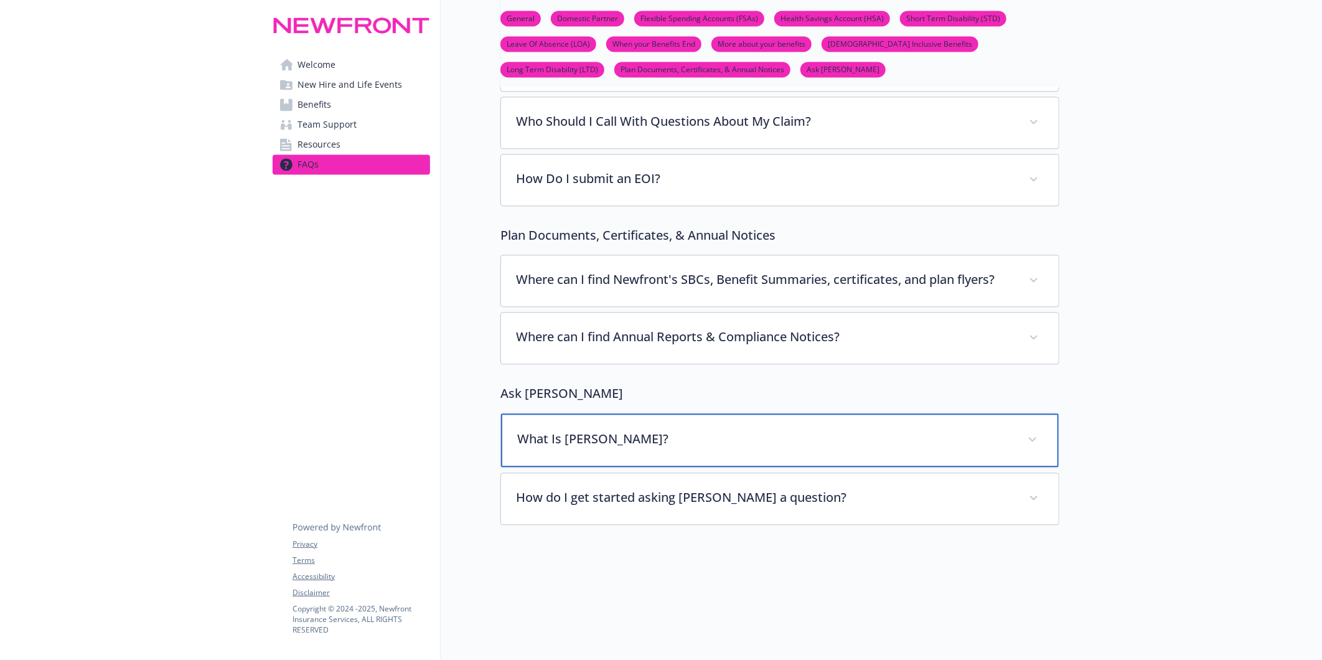
click at [632, 430] on p "What Is Benji?" at bounding box center [765, 439] width 496 height 19
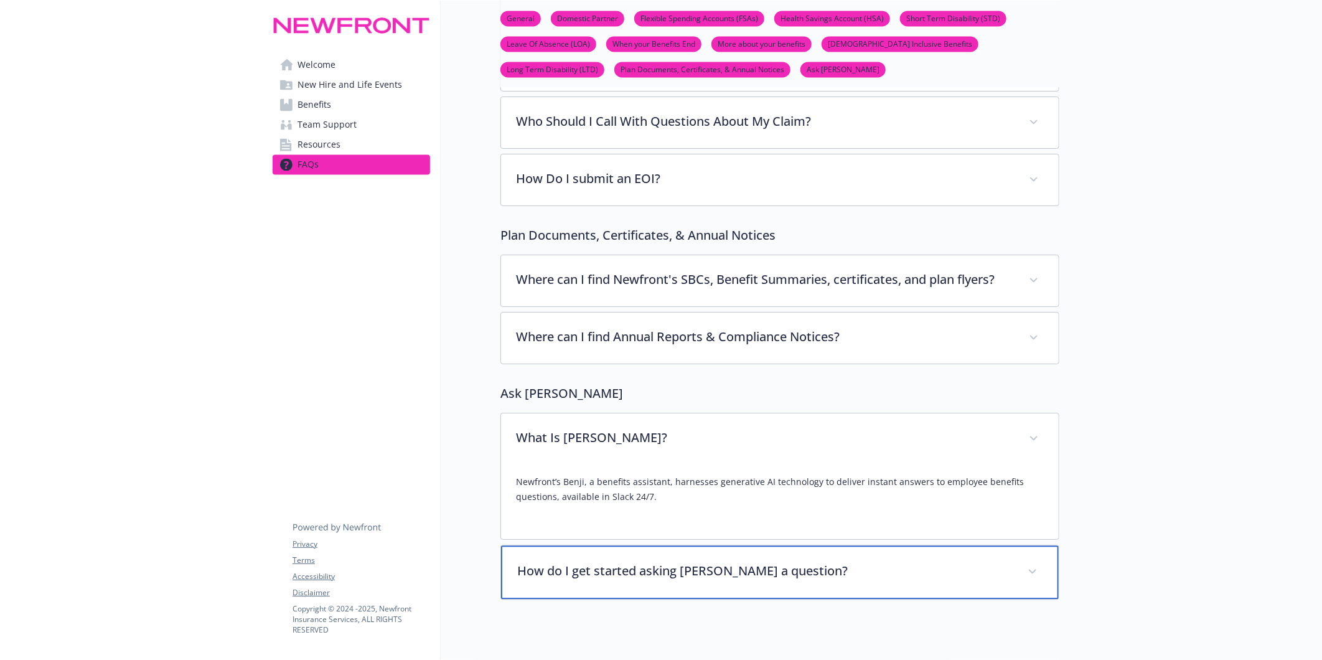
click at [719, 562] on p "How do I get started asking Benji a question?" at bounding box center [765, 571] width 496 height 19
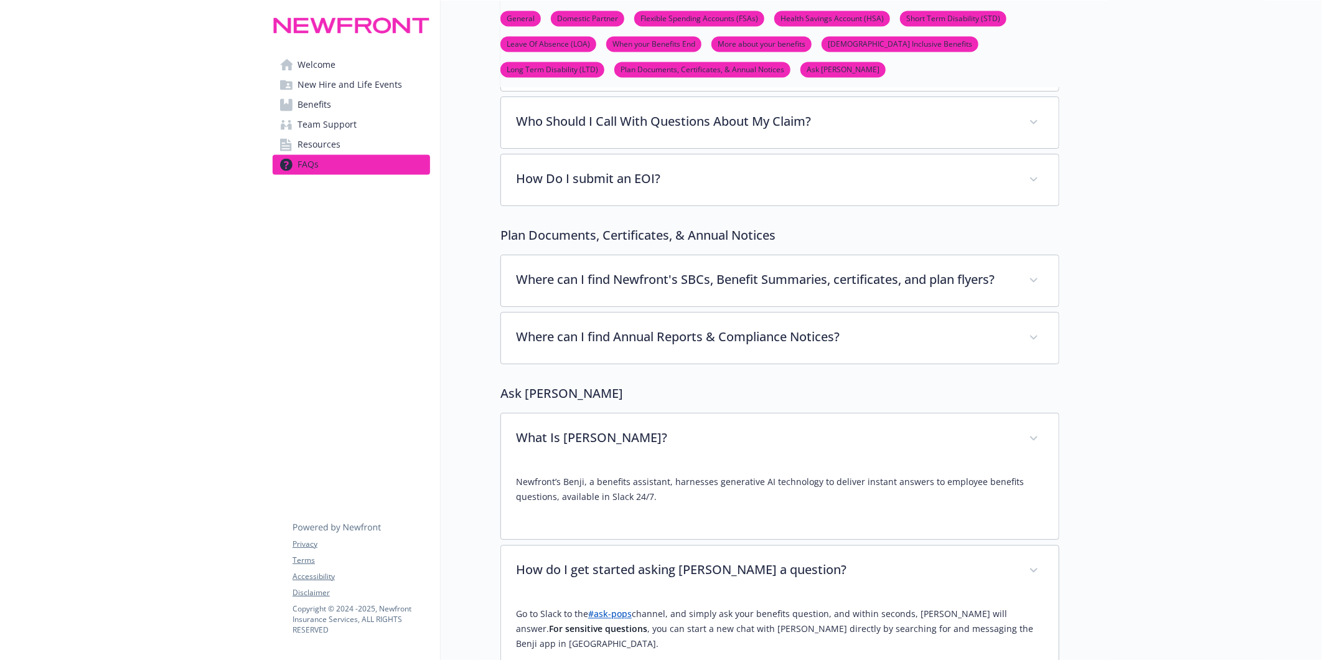
click at [598, 608] on link "#ask-pops" at bounding box center [610, 614] width 44 height 12
click at [339, 62] on link "Welcome" at bounding box center [352, 65] width 158 height 20
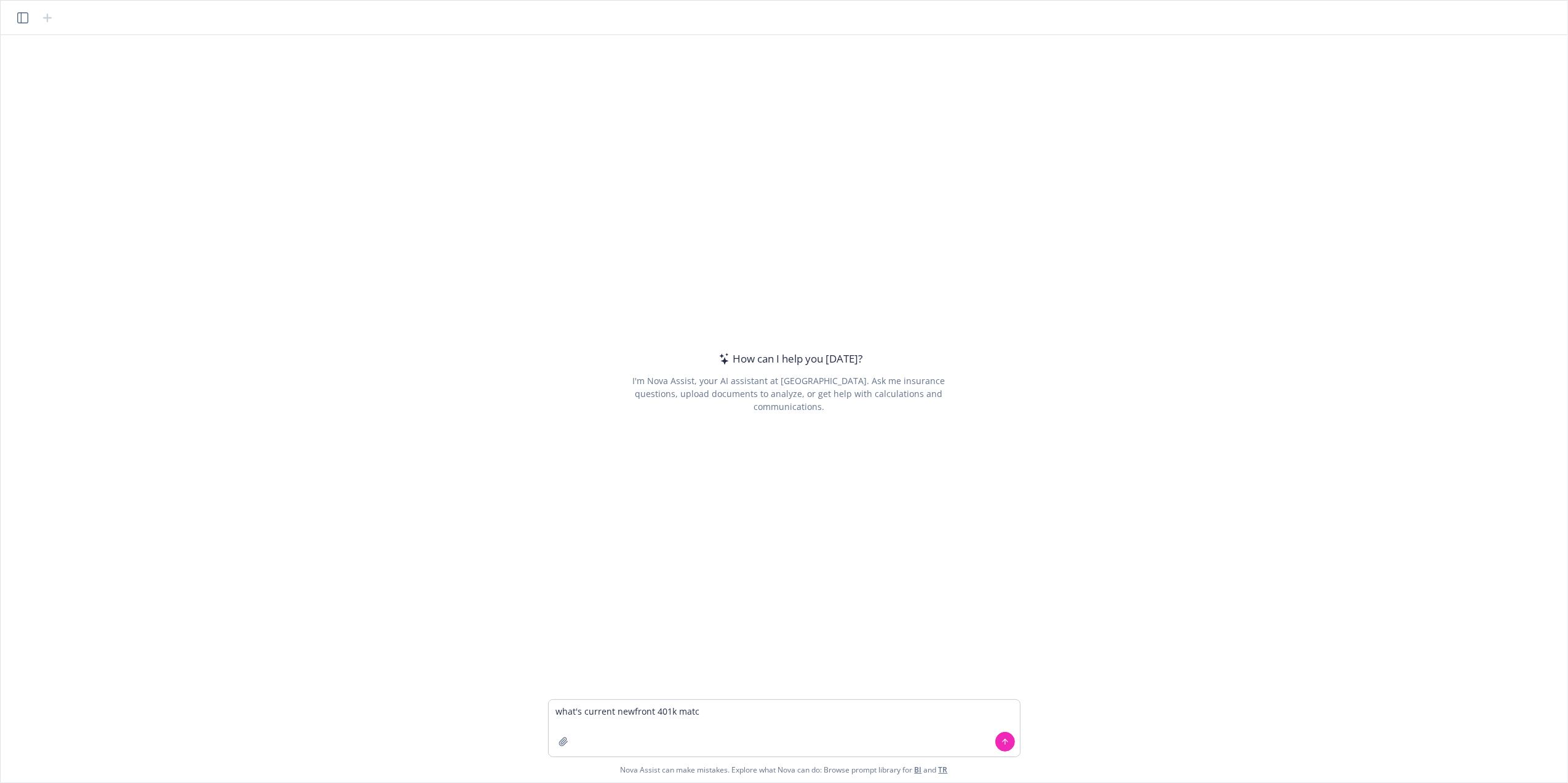
type textarea "what's current newfront 401k match"
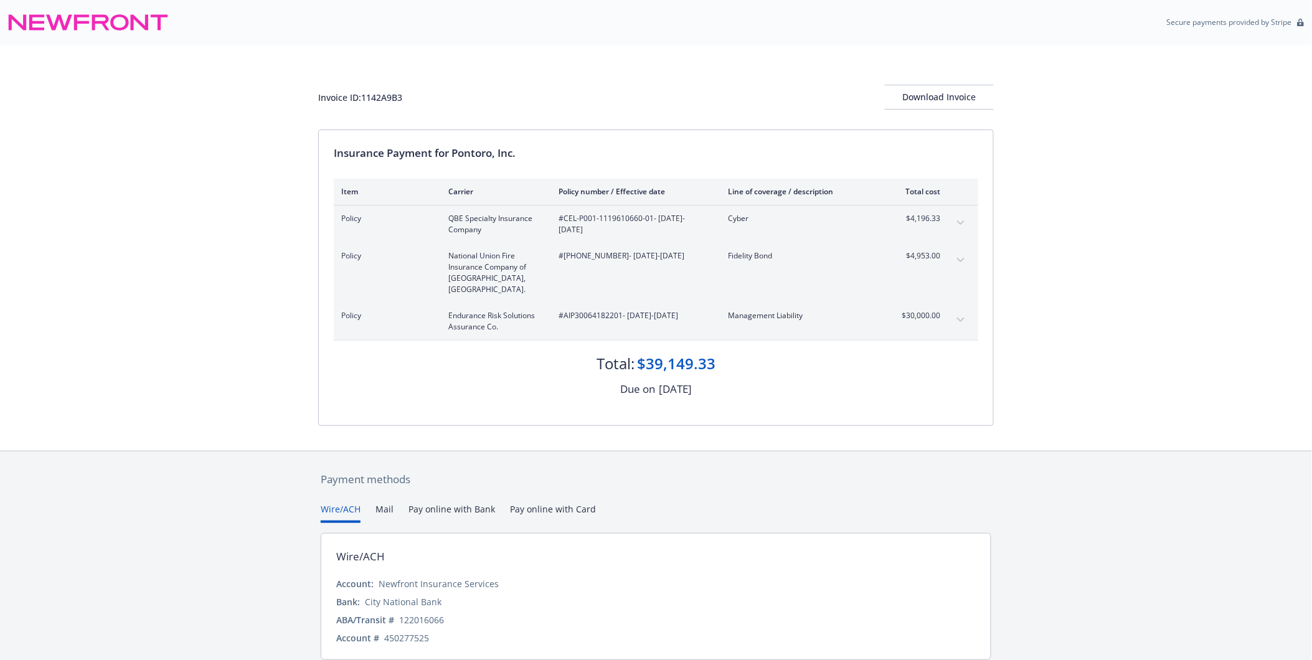
click at [958, 220] on icon "expand content" at bounding box center [960, 222] width 7 height 5
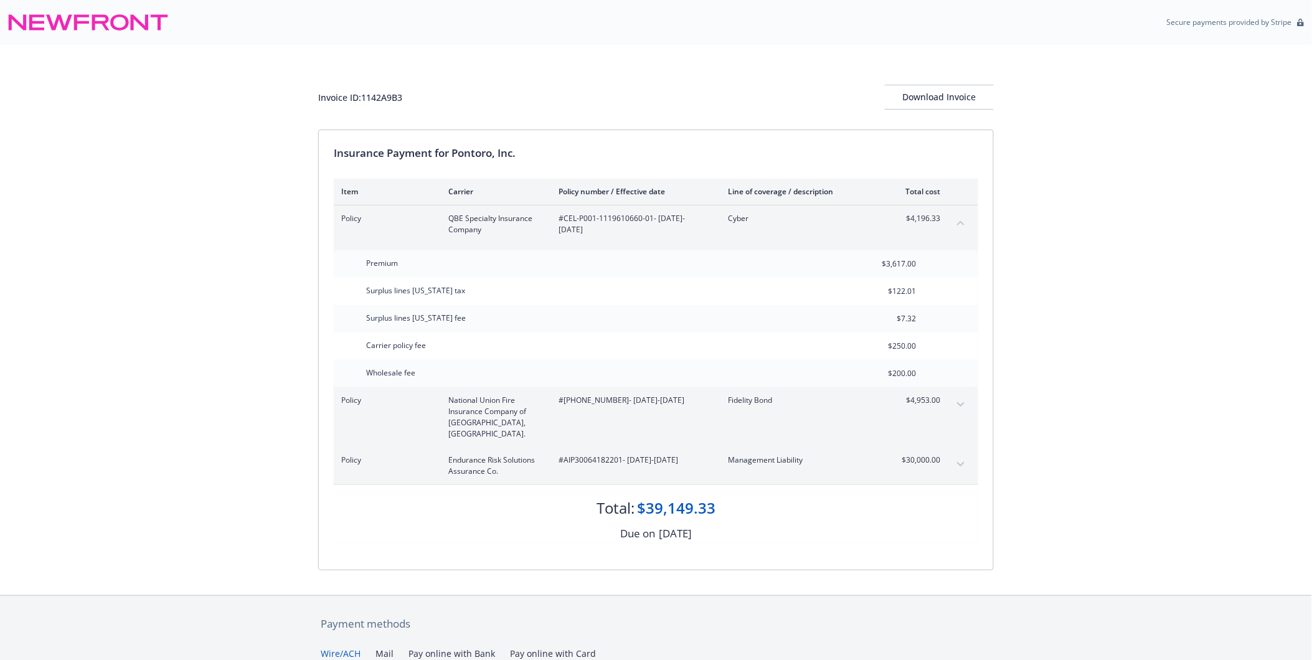
click at [957, 405] on icon "expand content" at bounding box center [960, 404] width 7 height 5
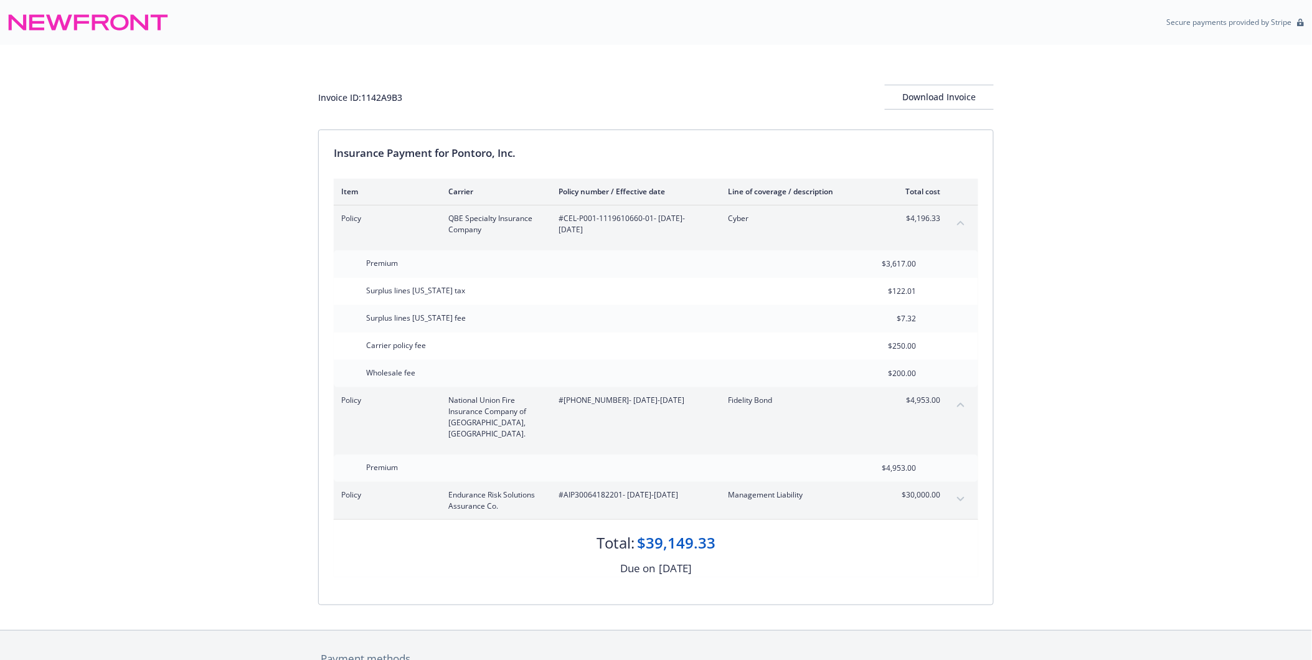
click at [967, 489] on button "expand content" at bounding box center [961, 499] width 20 height 20
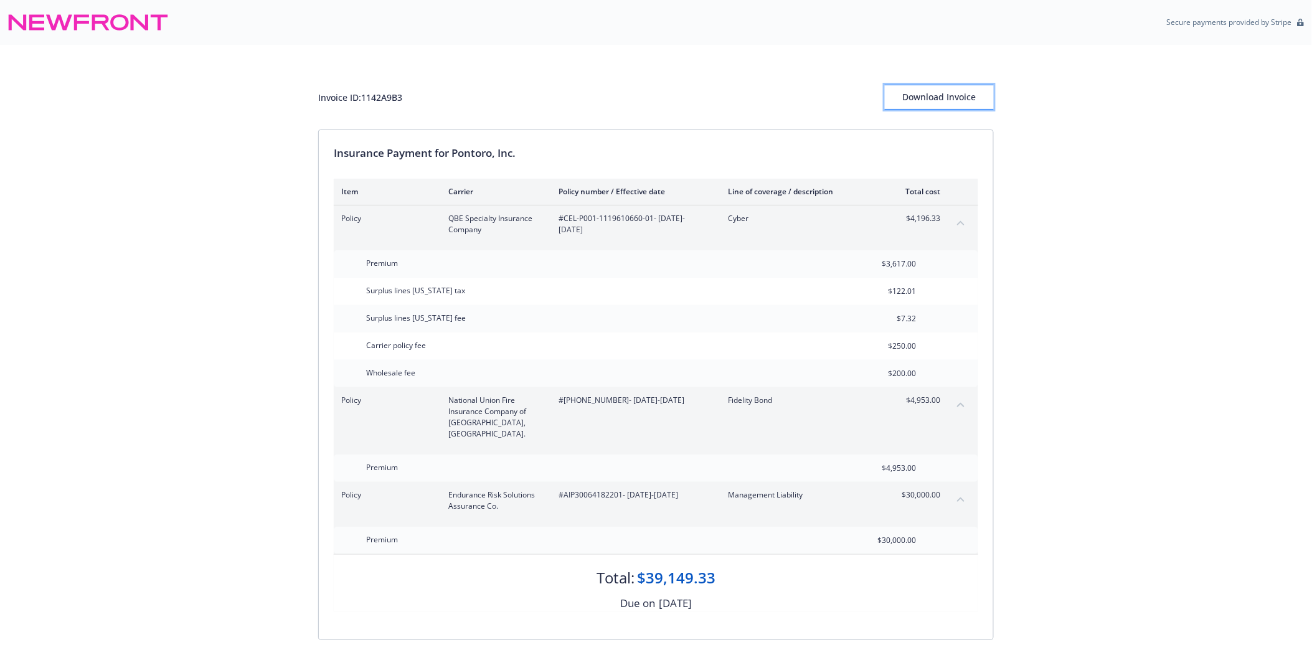
click at [939, 100] on div "Download Invoice" at bounding box center [939, 97] width 109 height 24
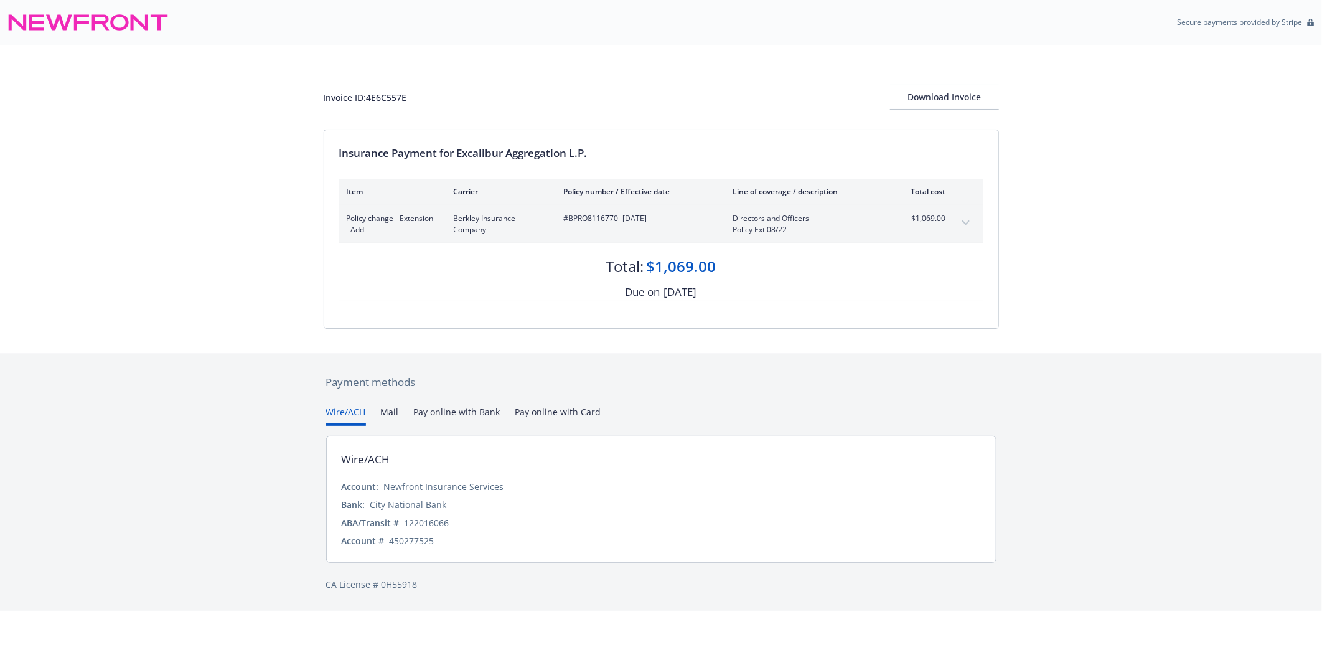
click at [974, 83] on div "Invoice ID: 4E6C557E Download Invoice" at bounding box center [662, 87] width 676 height 85
click at [966, 95] on div "Download Invoice" at bounding box center [944, 97] width 109 height 24
